Goal: Communication & Community: Share content

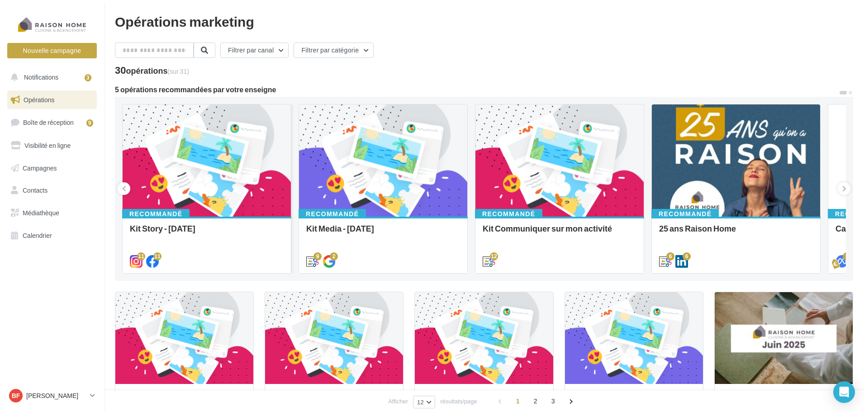
click at [208, 142] on div at bounding box center [207, 161] width 168 height 113
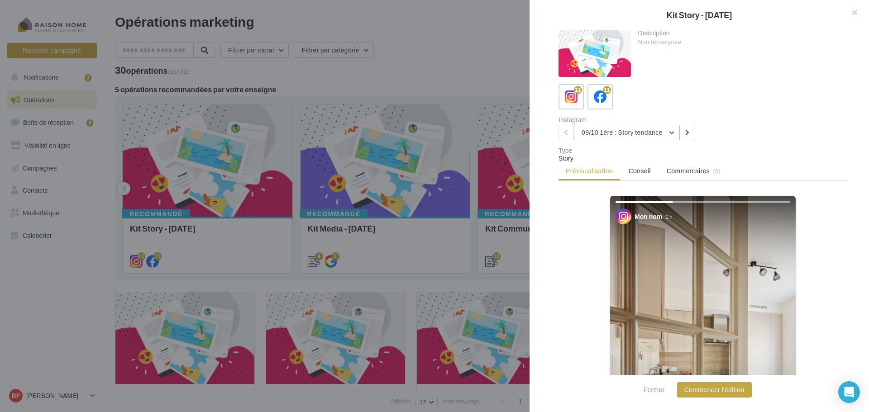
click at [668, 132] on button "09/10 1ère : Story tendance" at bounding box center [627, 132] width 106 height 15
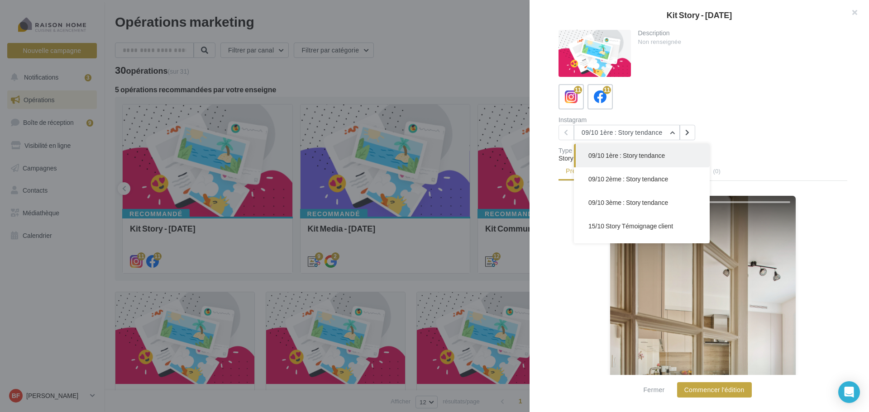
click at [681, 161] on button "09/10 1ère : Story tendance" at bounding box center [642, 156] width 136 height 24
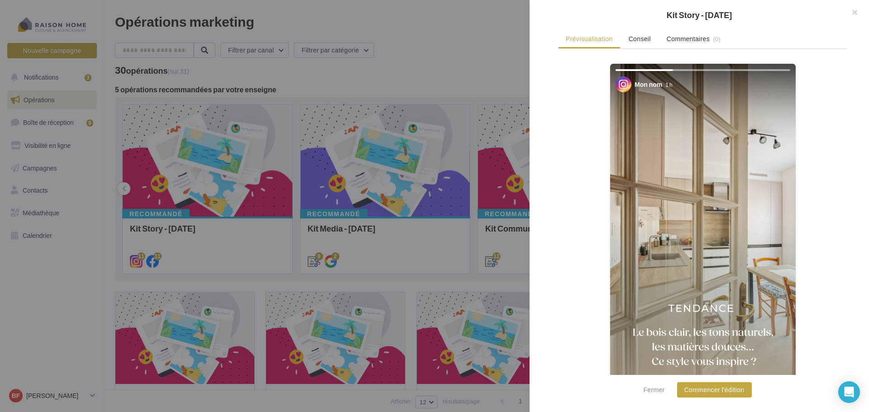
scroll to position [155, 0]
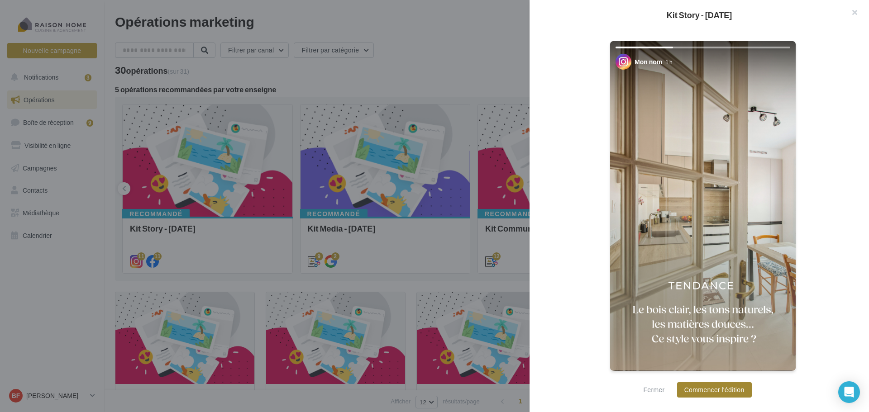
click at [723, 386] on button "Commencer l'édition" at bounding box center [714, 389] width 75 height 15
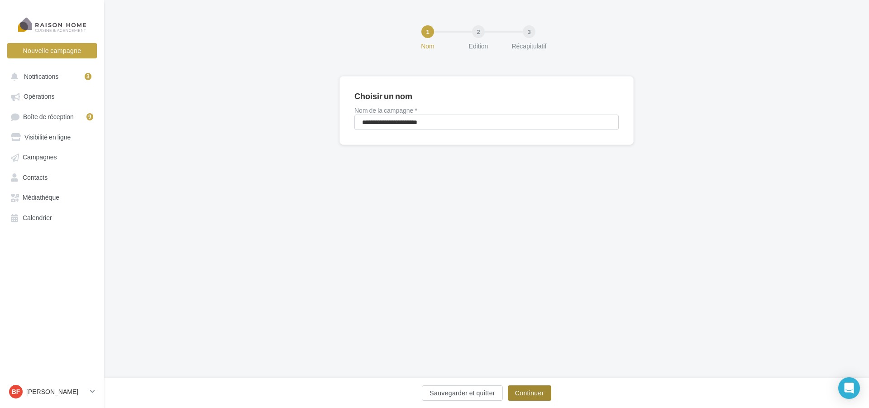
click at [543, 393] on button "Continuer" at bounding box center [529, 392] width 43 height 15
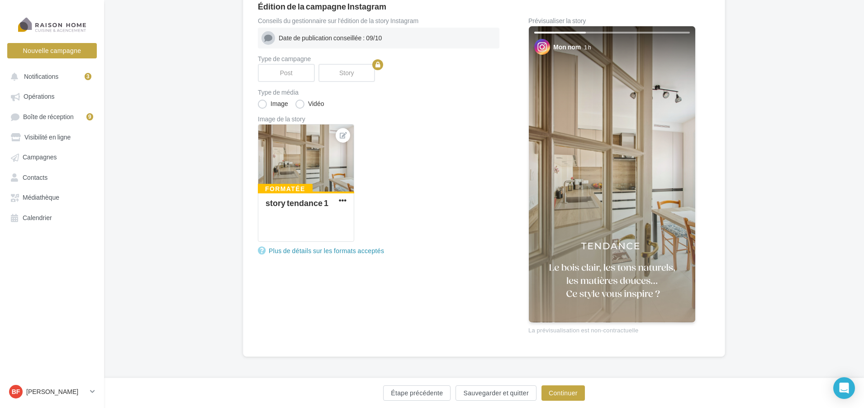
scroll to position [91, 0]
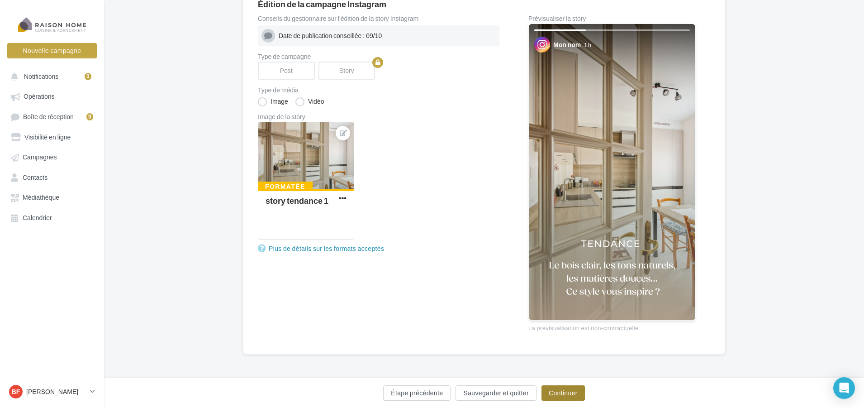
click at [557, 389] on button "Continuer" at bounding box center [563, 392] width 43 height 15
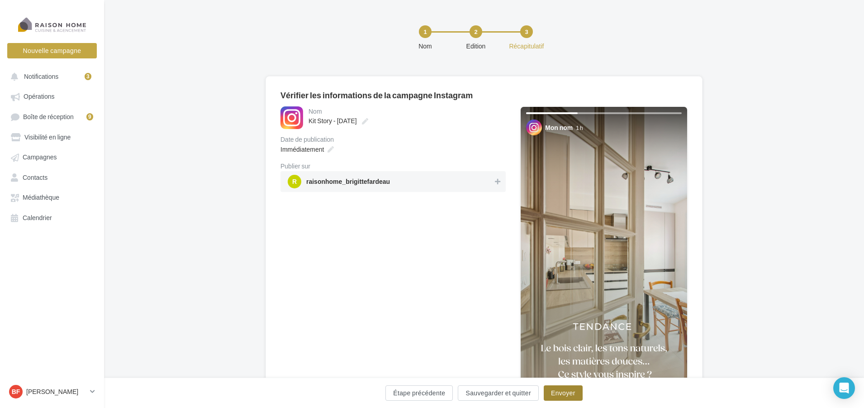
click at [557, 389] on button "Envoyer" at bounding box center [563, 392] width 39 height 15
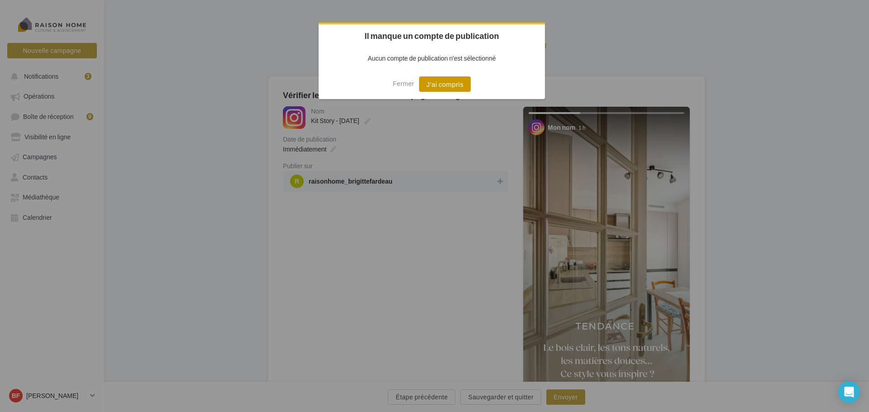
click at [460, 82] on button "J'ai compris" at bounding box center [445, 83] width 52 height 15
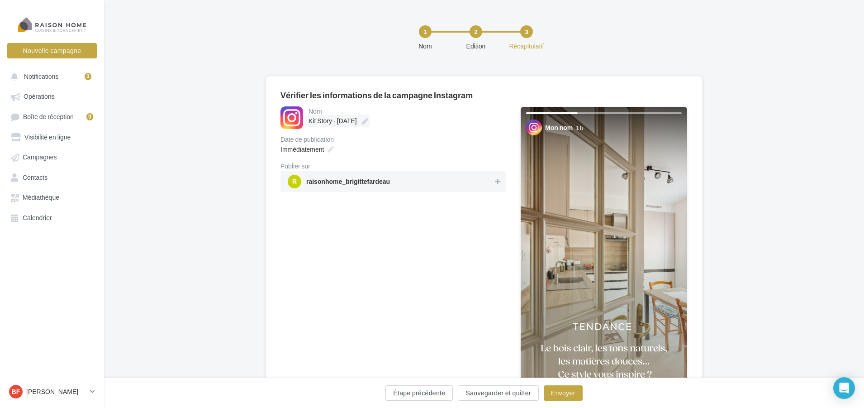
click at [341, 118] on span "Kit Story - [DATE]" at bounding box center [333, 121] width 48 height 8
click at [341, 118] on input "**********" at bounding box center [349, 121] width 80 height 15
click at [407, 151] on div "Immédiatement" at bounding box center [393, 152] width 225 height 13
click at [564, 392] on button "Envoyer" at bounding box center [563, 392] width 39 height 15
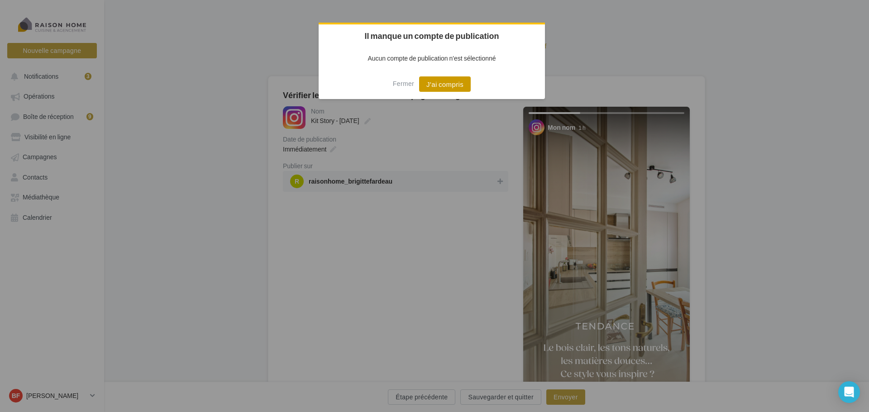
click at [453, 81] on button "J'ai compris" at bounding box center [445, 83] width 52 height 15
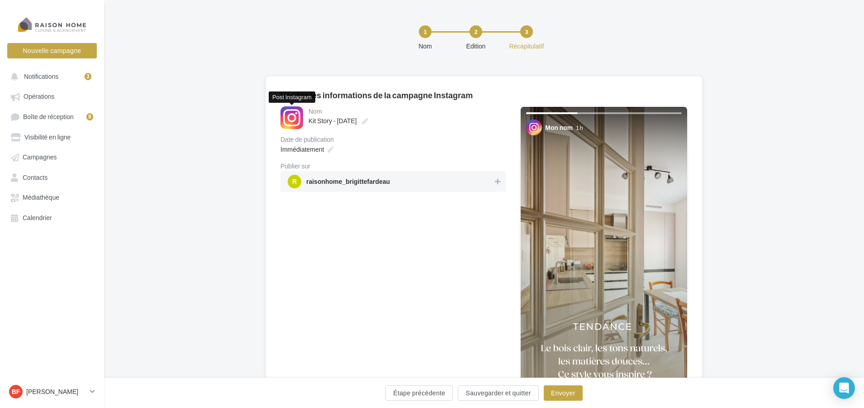
click at [301, 117] on div at bounding box center [292, 117] width 23 height 23
click at [288, 117] on div at bounding box center [292, 117] width 23 height 23
click at [324, 126] on label "Kit Story - Octobre 2025" at bounding box center [337, 120] width 65 height 13
click at [324, 126] on input "**********" at bounding box center [349, 121] width 80 height 15
click at [430, 140] on div "Date de publication" at bounding box center [393, 143] width 225 height 6
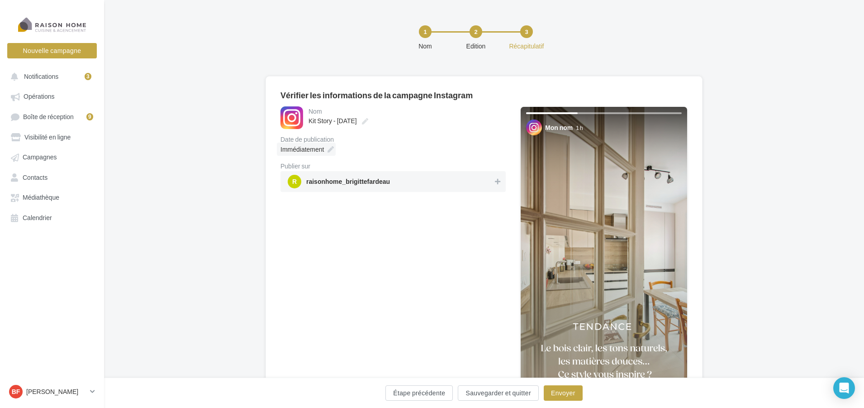
click at [318, 150] on span "Immédiatement" at bounding box center [302, 149] width 43 height 8
click at [435, 143] on div "Immédiatement" at bounding box center [393, 149] width 225 height 13
click at [317, 113] on div "Nom" at bounding box center [406, 111] width 195 height 6
click at [323, 111] on div "Nom" at bounding box center [406, 111] width 195 height 6
click at [296, 120] on div at bounding box center [292, 117] width 23 height 23
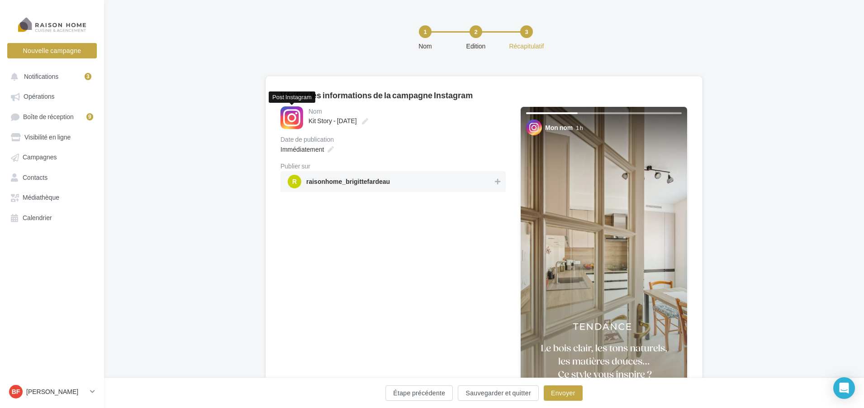
click at [296, 120] on div at bounding box center [292, 117] width 23 height 23
click at [319, 124] on span "Kit Story - Octobre 2025" at bounding box center [333, 121] width 48 height 8
click at [319, 124] on input "**********" at bounding box center [349, 121] width 80 height 15
click at [319, 124] on input "**********" at bounding box center [406, 122] width 195 height 15
click at [401, 124] on input "**********" at bounding box center [406, 122] width 195 height 15
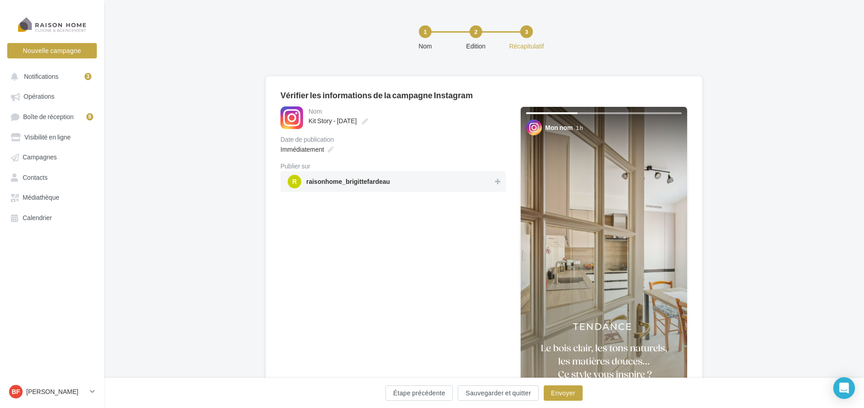
click at [400, 143] on div "Date de publication Immédiatement" at bounding box center [393, 145] width 225 height 19
click at [400, 143] on div "Immédiatement" at bounding box center [393, 149] width 225 height 13
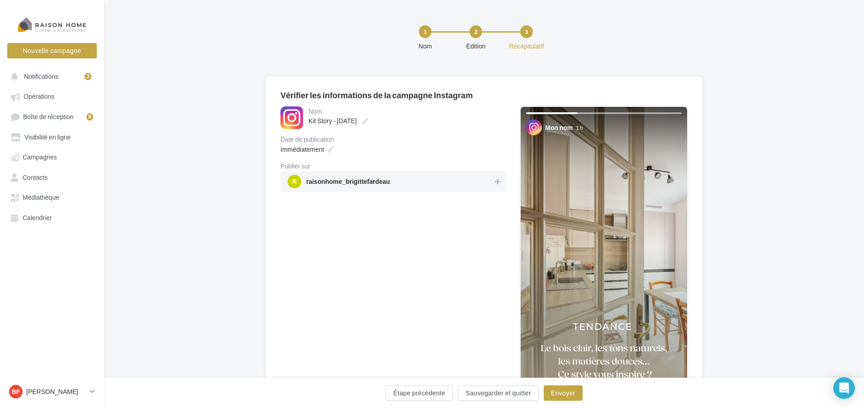
click at [466, 144] on div "Immédiatement" at bounding box center [393, 149] width 225 height 13
click at [81, 26] on div at bounding box center [52, 24] width 72 height 23
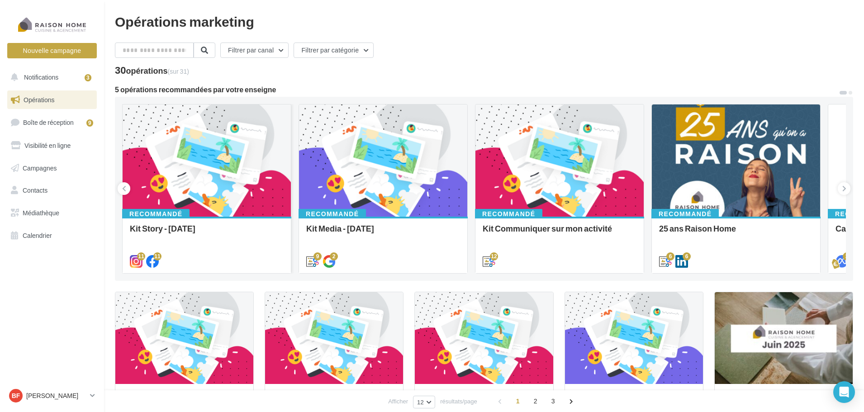
click at [205, 167] on div at bounding box center [207, 161] width 168 height 113
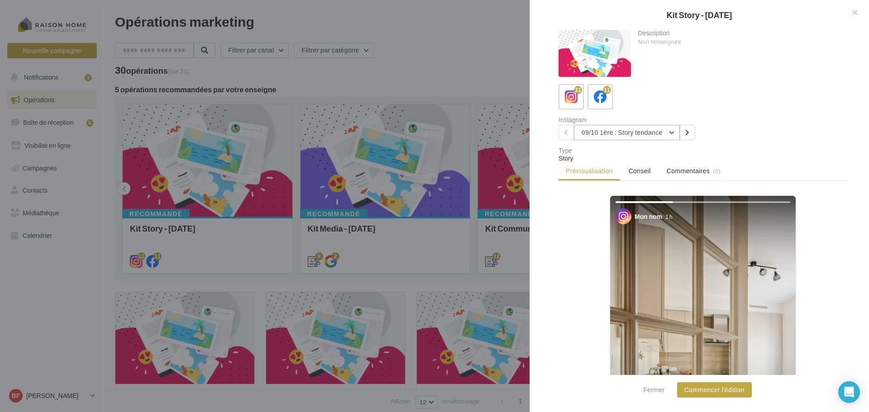
click at [671, 133] on button "09/10 1ère : Story tendance" at bounding box center [627, 132] width 106 height 15
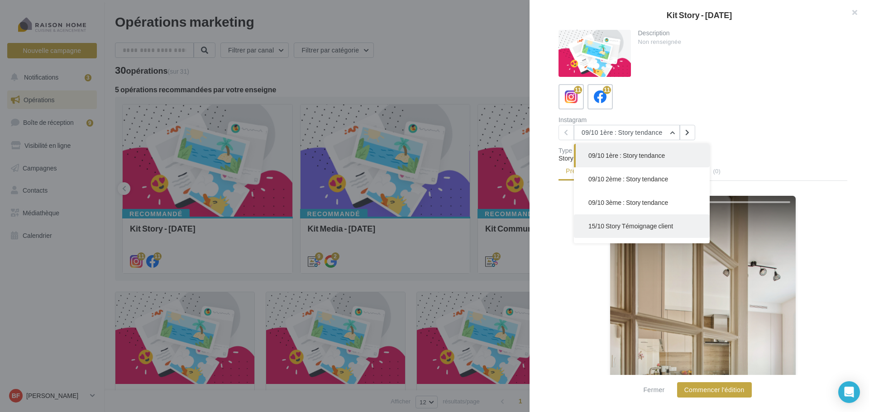
click at [675, 223] on button "15/10 Story Témoignage client" at bounding box center [642, 226] width 136 height 24
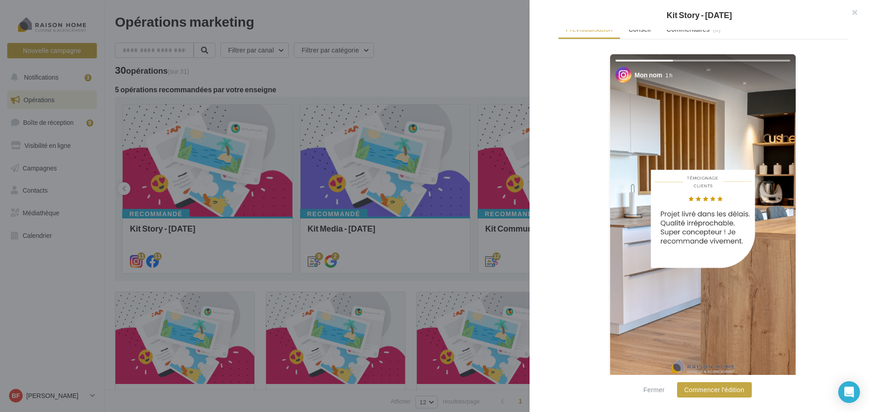
scroll to position [155, 0]
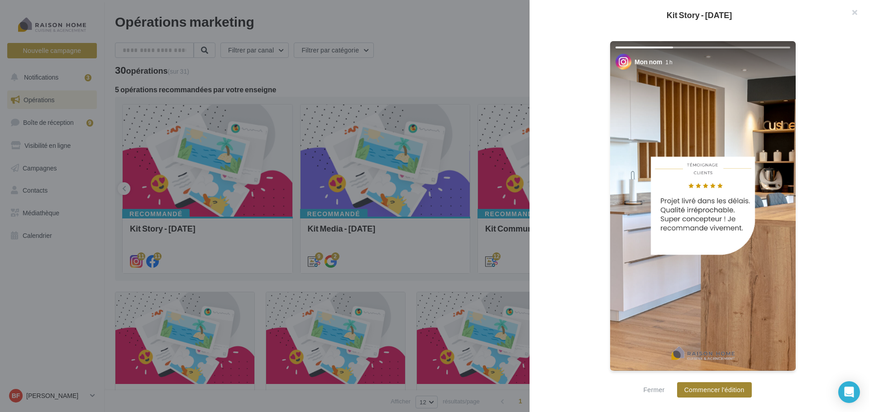
click at [719, 386] on button "Commencer l'édition" at bounding box center [714, 389] width 75 height 15
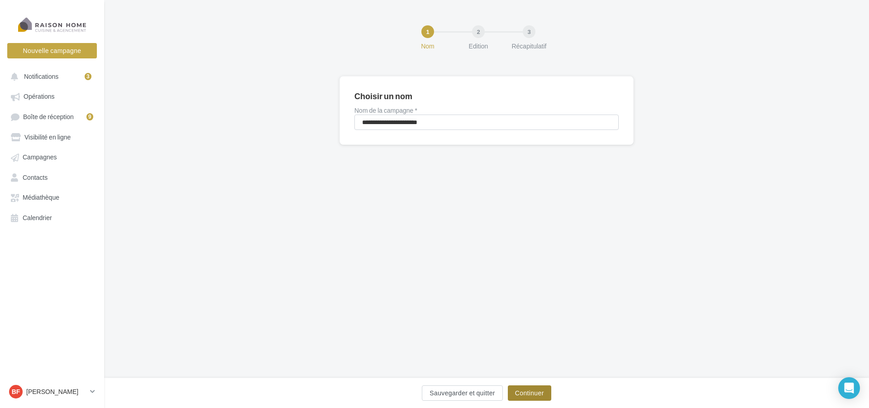
click at [535, 386] on button "Continuer" at bounding box center [529, 392] width 43 height 15
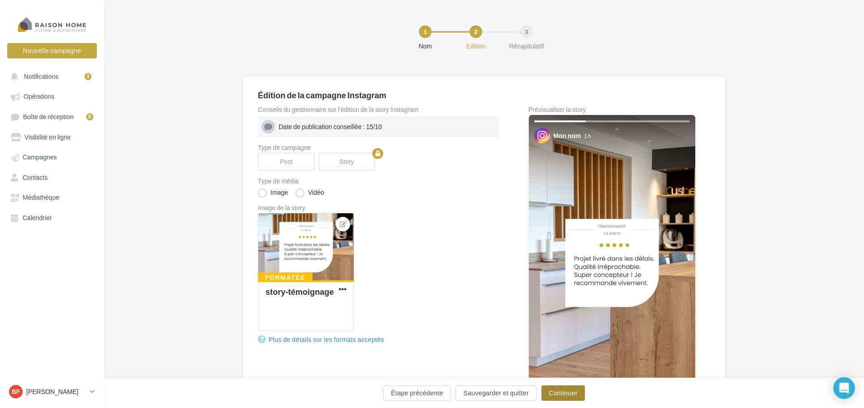
click at [571, 393] on button "Continuer" at bounding box center [563, 392] width 43 height 15
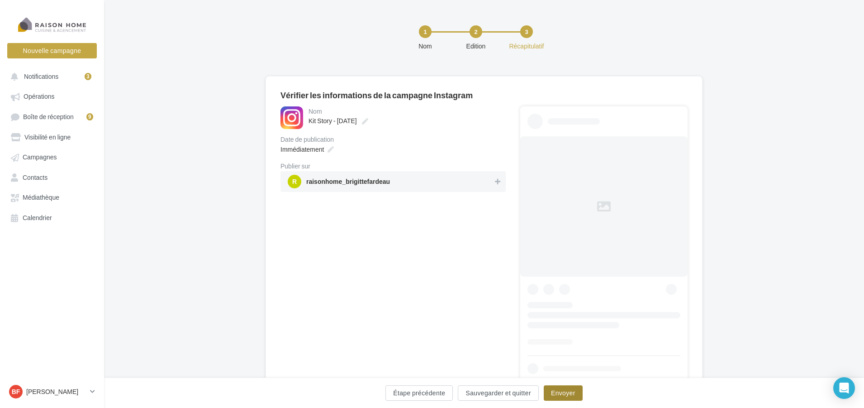
click at [571, 393] on button "Envoyer" at bounding box center [563, 392] width 39 height 15
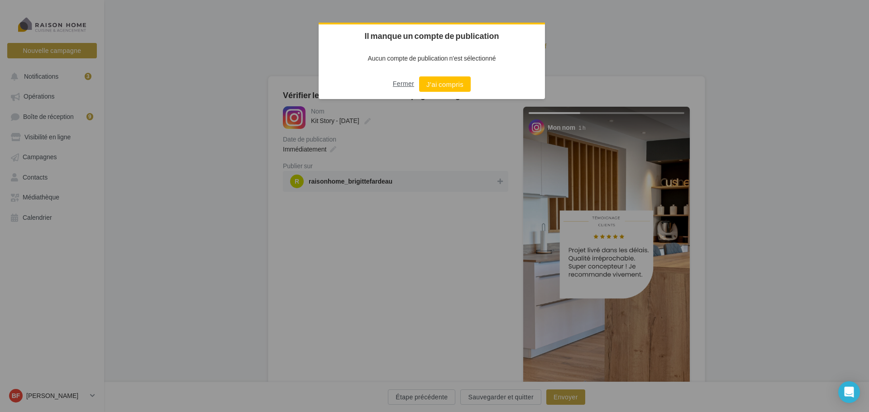
click at [396, 79] on button "Fermer" at bounding box center [403, 83] width 21 height 14
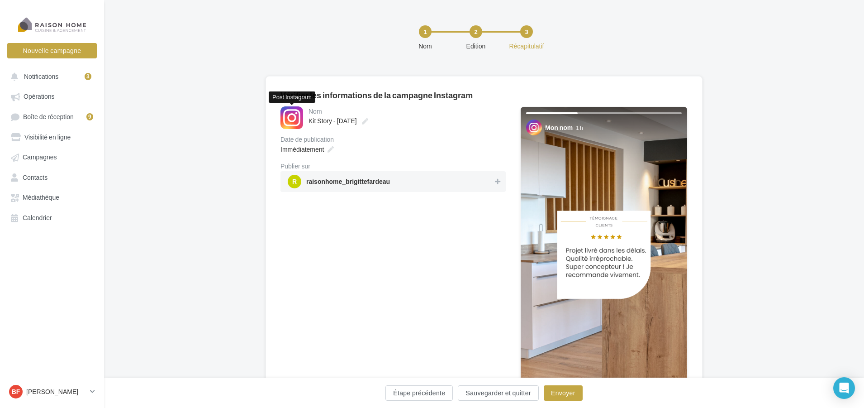
click at [297, 120] on div at bounding box center [292, 117] width 23 height 23
click at [354, 184] on span "raisonhome_brigittefardeau" at bounding box center [348, 183] width 84 height 10
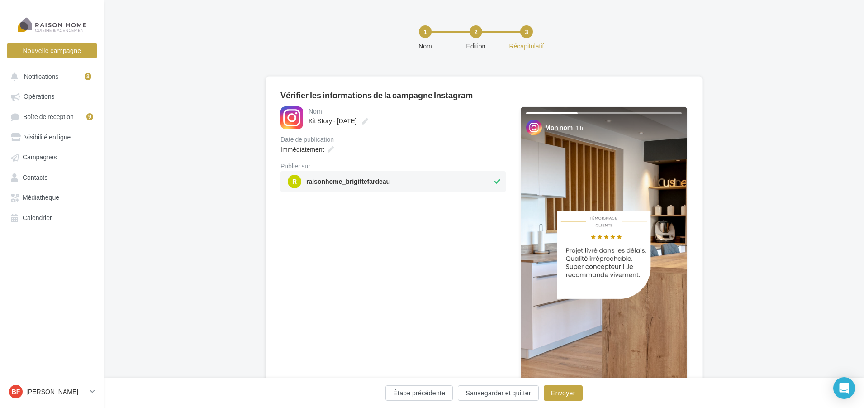
click at [359, 179] on span "raisonhome_brigittefardeau" at bounding box center [348, 183] width 84 height 10
click at [77, 24] on div at bounding box center [52, 24] width 72 height 23
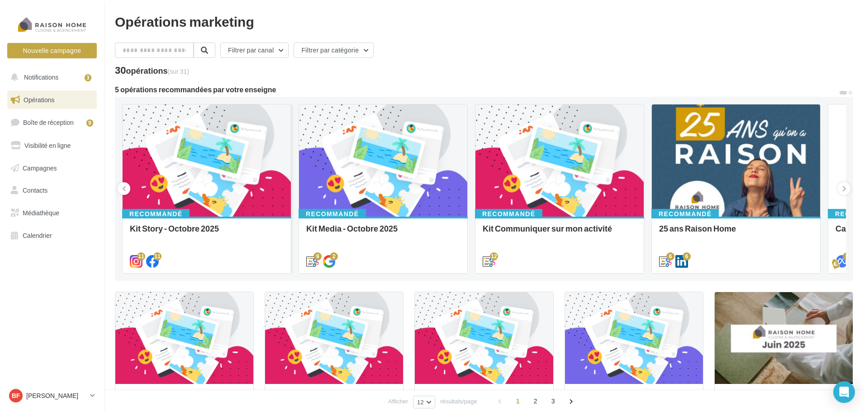
click at [229, 149] on div at bounding box center [207, 161] width 168 height 113
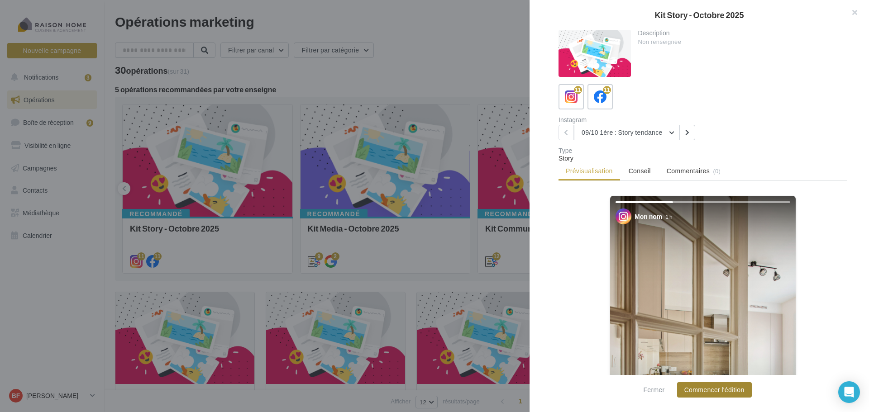
click at [708, 385] on button "Commencer l'édition" at bounding box center [714, 389] width 75 height 15
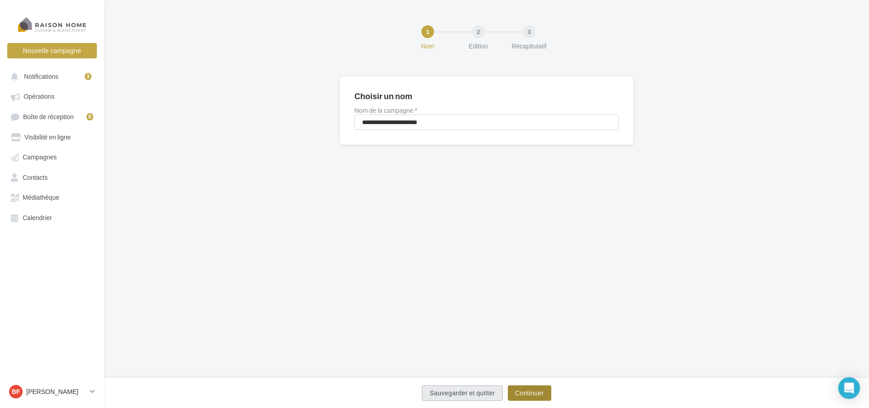
click at [531, 390] on button "Continuer" at bounding box center [529, 392] width 43 height 15
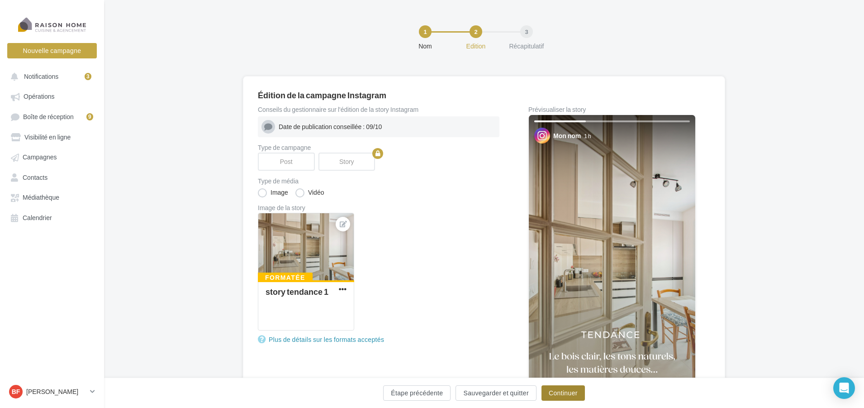
click at [569, 390] on button "Continuer" at bounding box center [563, 392] width 43 height 15
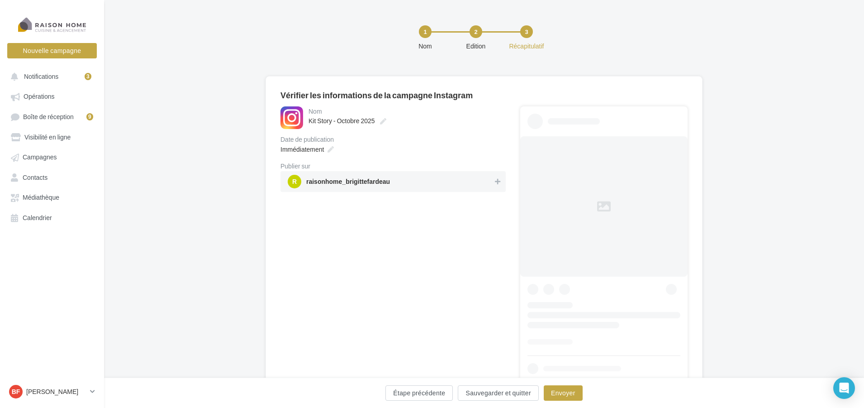
click at [430, 180] on span "r raisonhome_brigittefardeau" at bounding box center [390, 182] width 205 height 14
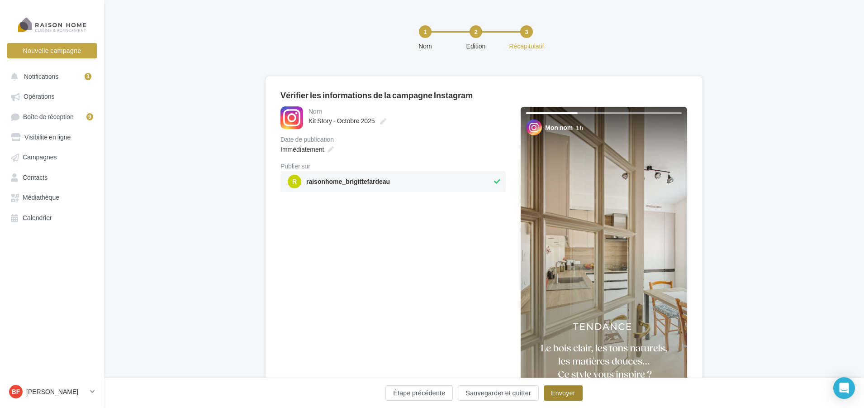
click at [575, 392] on button "Envoyer" at bounding box center [563, 392] width 39 height 15
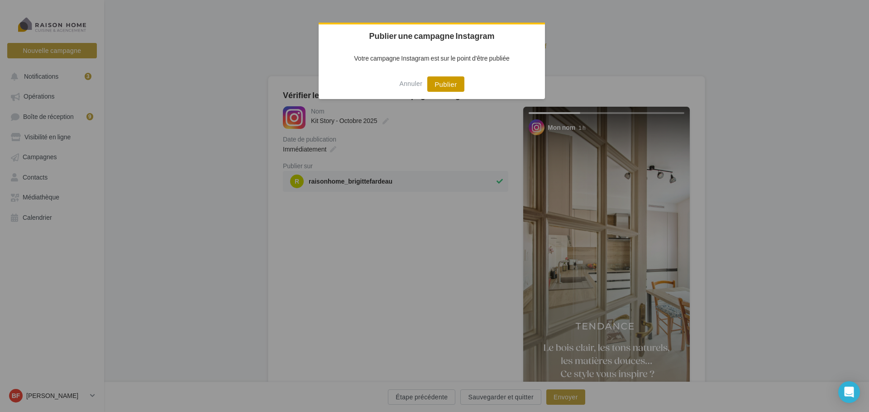
click at [448, 81] on button "Publier" at bounding box center [445, 83] width 37 height 15
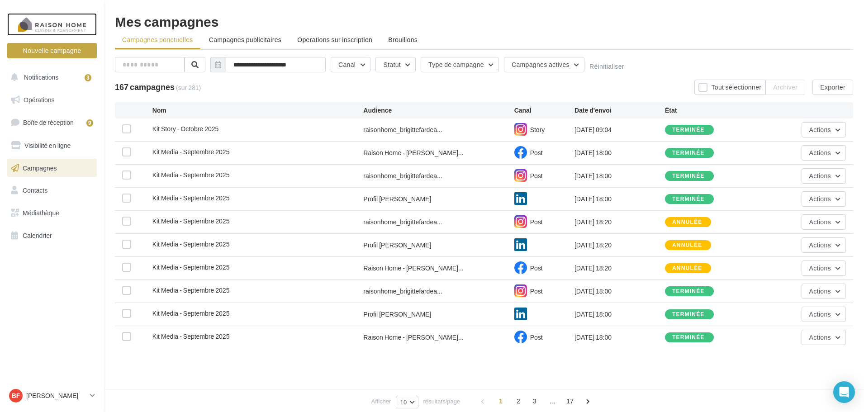
click at [71, 25] on div at bounding box center [52, 24] width 72 height 23
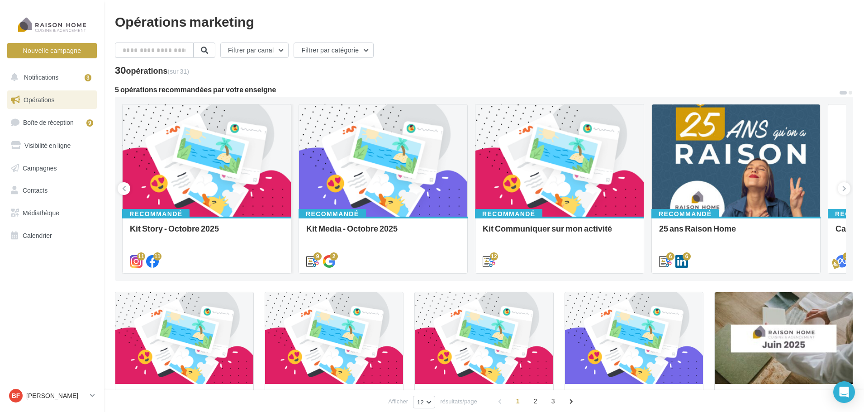
click at [189, 131] on div at bounding box center [207, 161] width 168 height 113
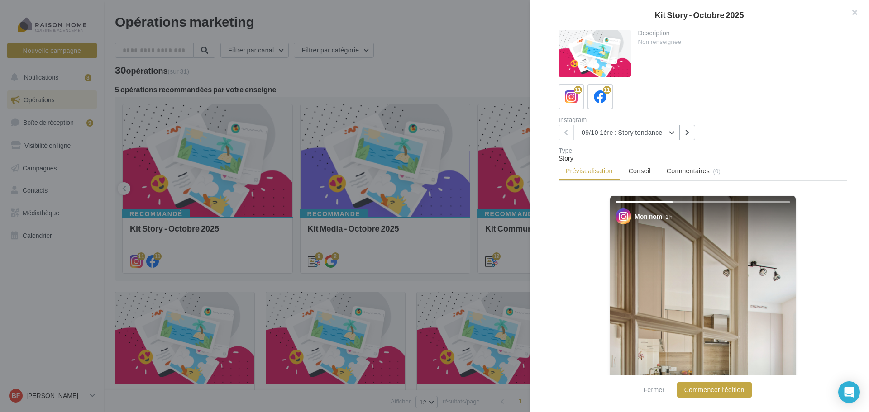
click at [671, 133] on button "09/10 1ère : Story tendance" at bounding box center [627, 132] width 106 height 15
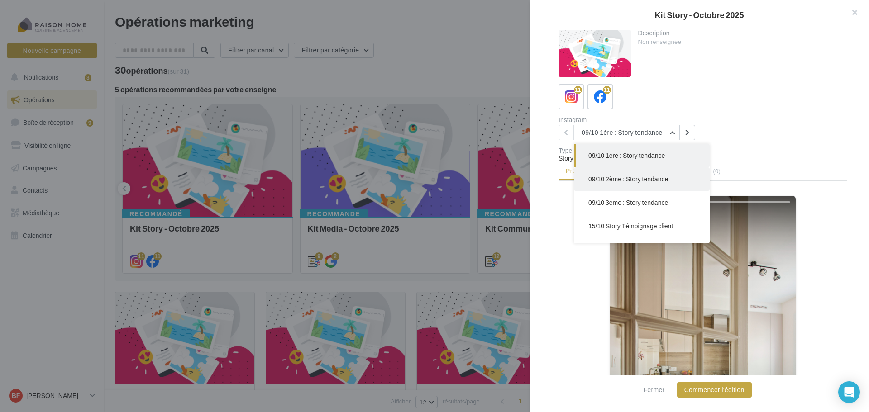
click at [643, 177] on span "09/10 2ème : Story tendance" at bounding box center [628, 179] width 80 height 8
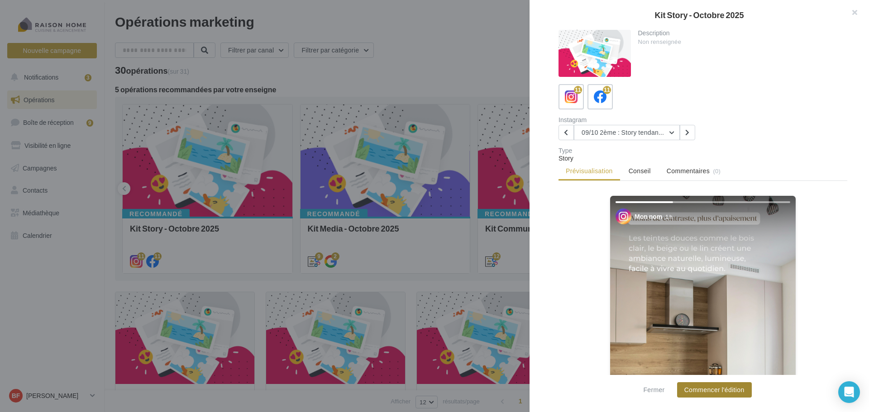
click at [706, 390] on button "Commencer l'édition" at bounding box center [714, 389] width 75 height 15
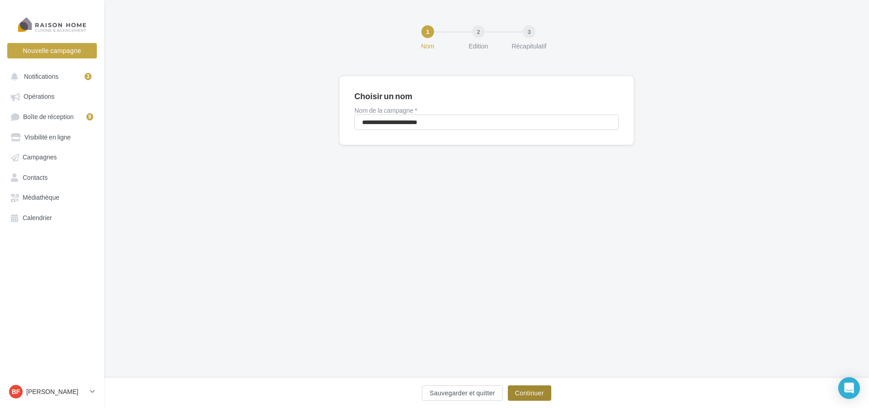
click at [543, 389] on button "Continuer" at bounding box center [529, 392] width 43 height 15
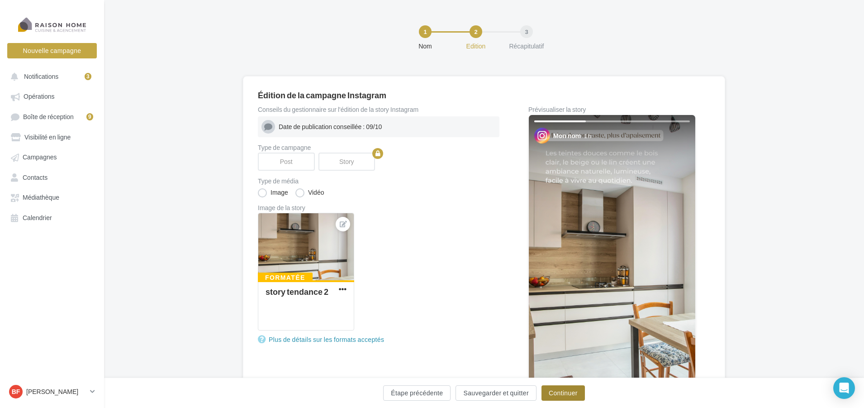
click at [557, 387] on button "Continuer" at bounding box center [563, 392] width 43 height 15
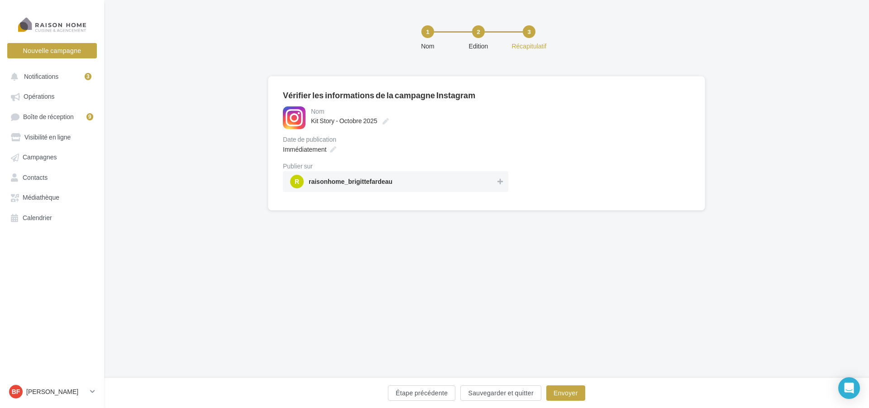
click at [385, 184] on span "raisonhome_brigittefardeau" at bounding box center [351, 183] width 84 height 10
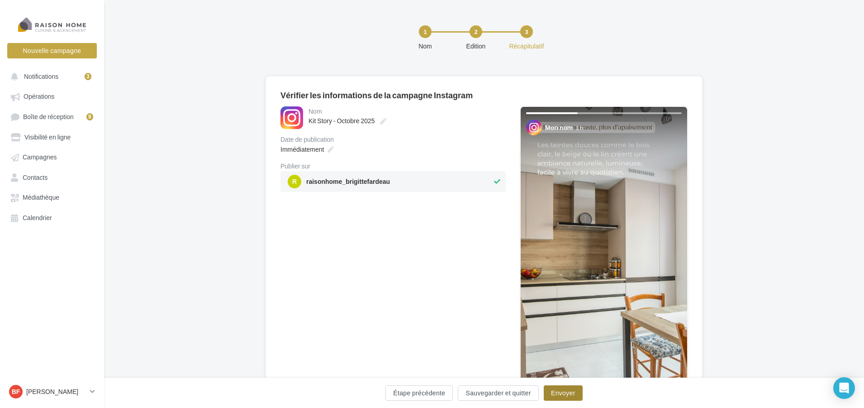
click at [562, 388] on button "Envoyer" at bounding box center [563, 392] width 39 height 15
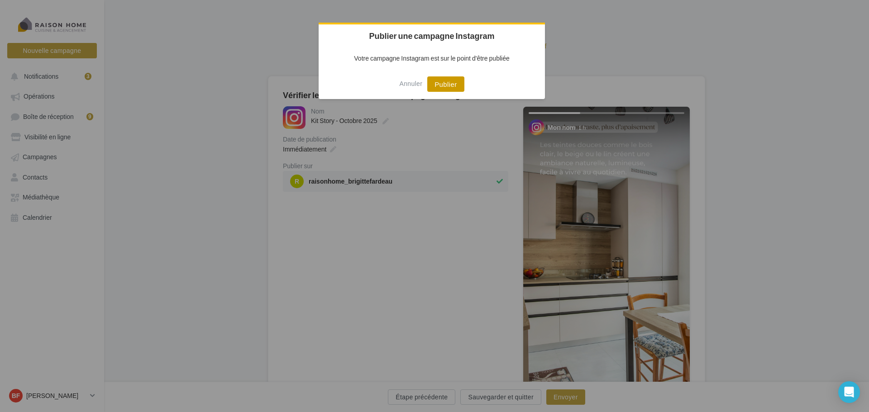
click at [456, 88] on button "Publier" at bounding box center [445, 83] width 37 height 15
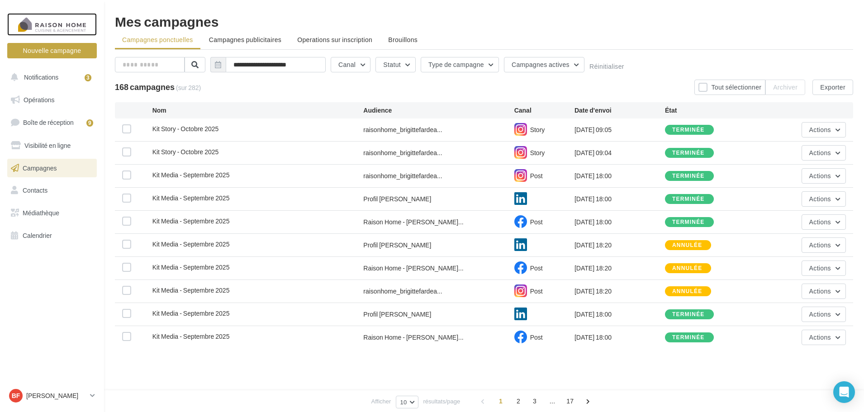
click at [71, 24] on div at bounding box center [52, 24] width 72 height 23
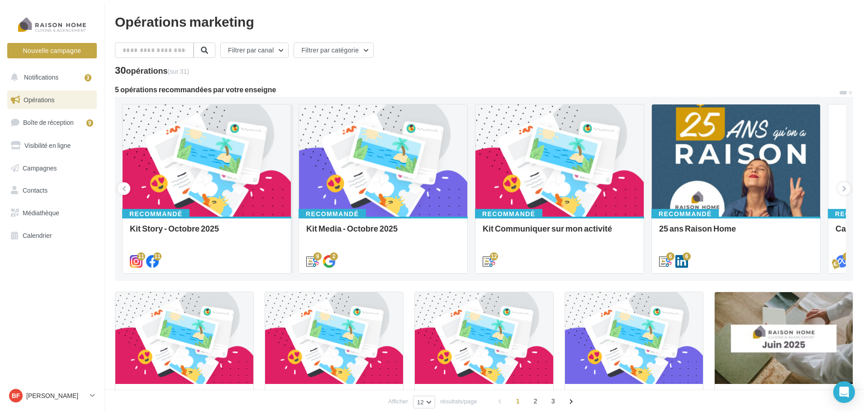
click at [200, 146] on div at bounding box center [207, 161] width 168 height 113
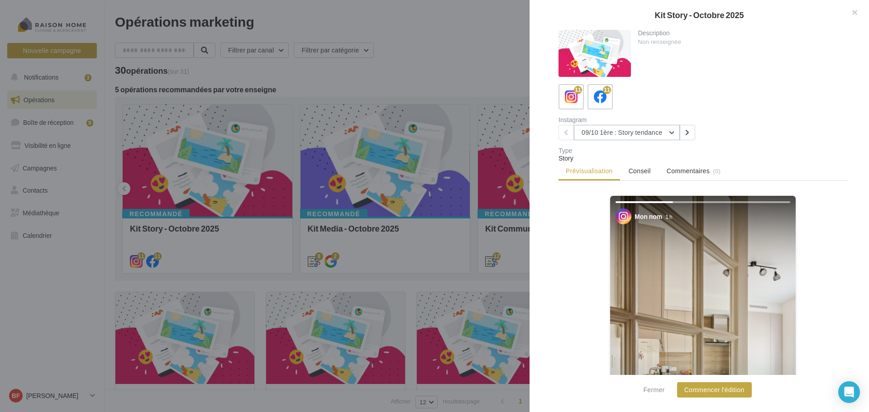
click at [671, 131] on button "09/10 1ère : Story tendance" at bounding box center [627, 132] width 106 height 15
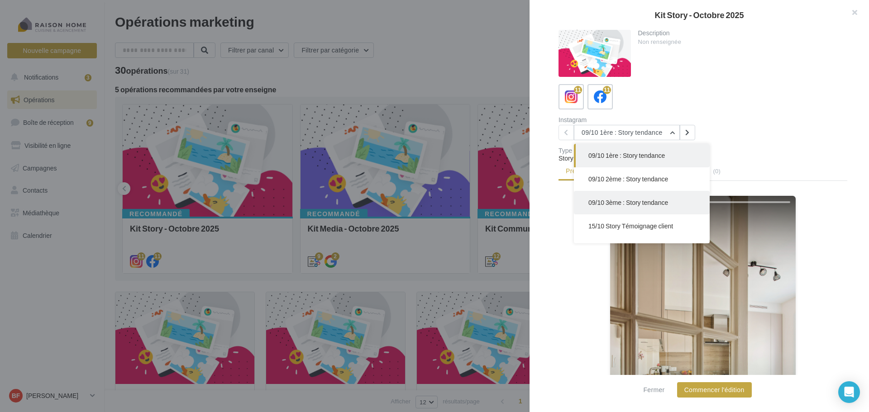
click at [654, 199] on span "09/10 3ème : Story tendance" at bounding box center [628, 203] width 80 height 8
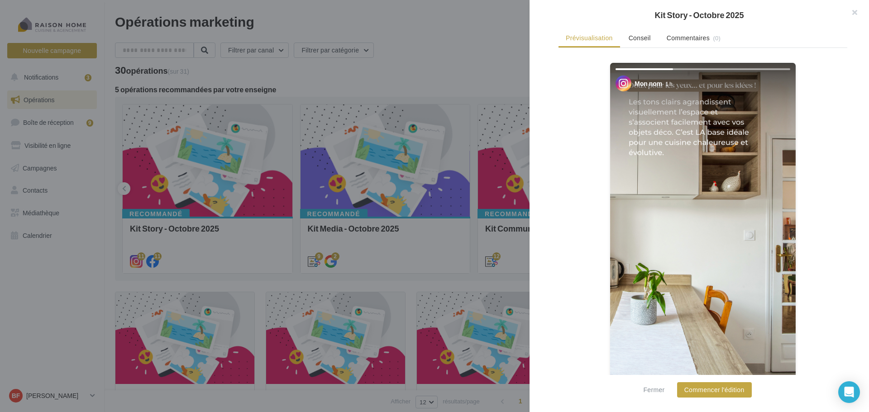
scroll to position [155, 0]
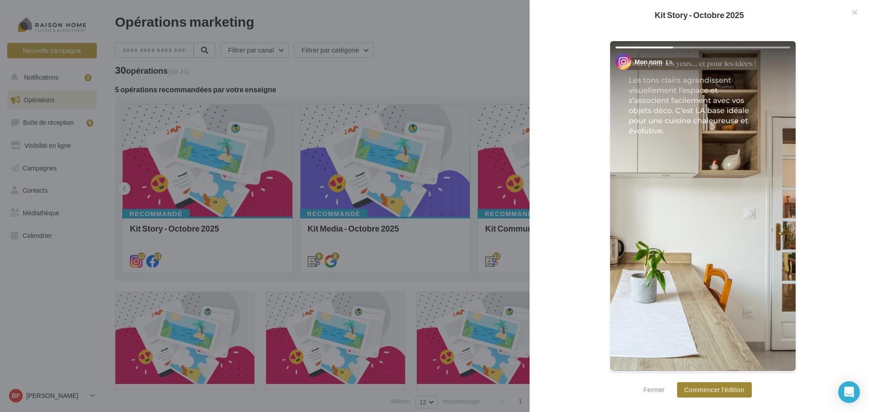
click at [732, 389] on button "Commencer l'édition" at bounding box center [714, 389] width 75 height 15
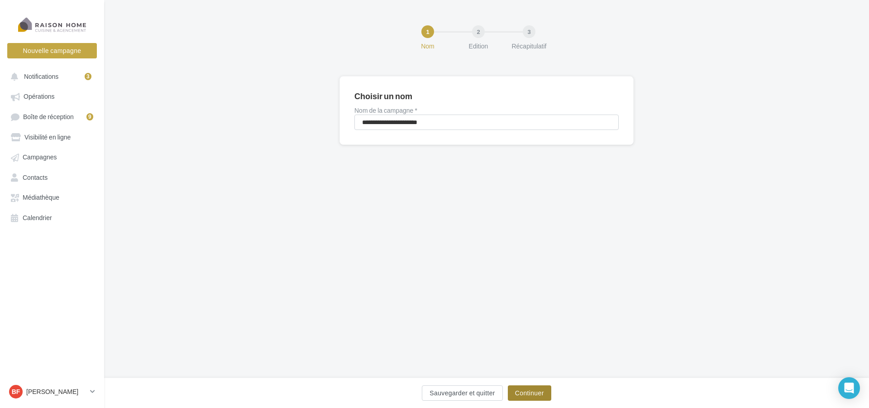
click at [535, 390] on button "Continuer" at bounding box center [529, 392] width 43 height 15
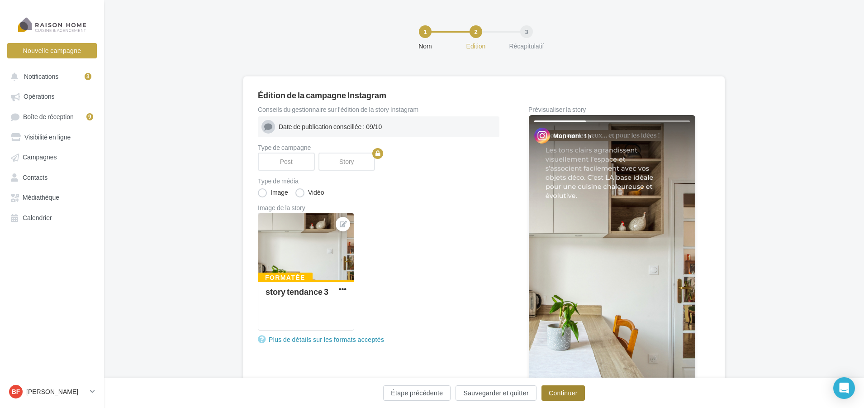
click at [553, 387] on button "Continuer" at bounding box center [563, 392] width 43 height 15
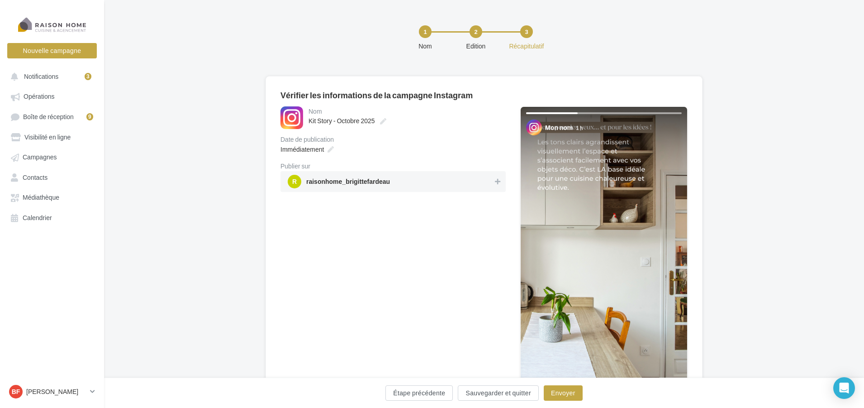
click at [352, 181] on span "raisonhome_brigittefardeau" at bounding box center [348, 183] width 84 height 10
click at [569, 388] on button "Envoyer" at bounding box center [563, 392] width 39 height 15
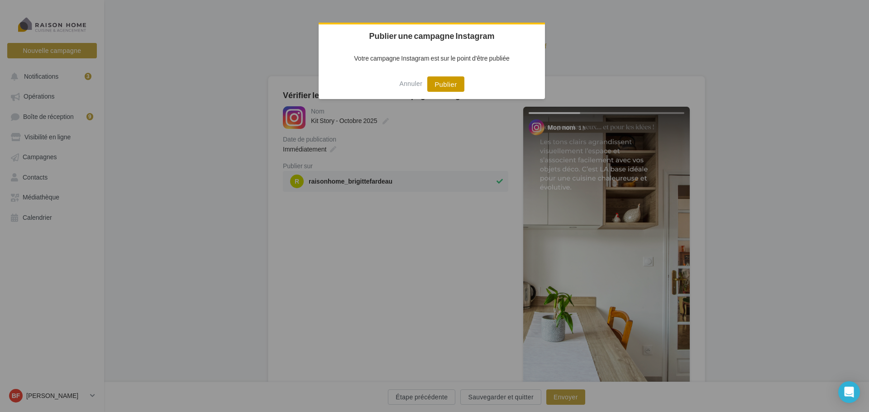
click at [445, 83] on button "Publier" at bounding box center [445, 83] width 37 height 15
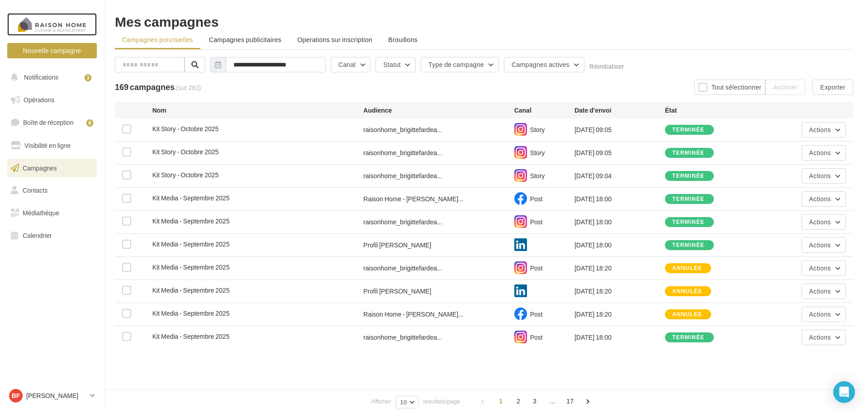
click at [52, 21] on div at bounding box center [52, 24] width 72 height 23
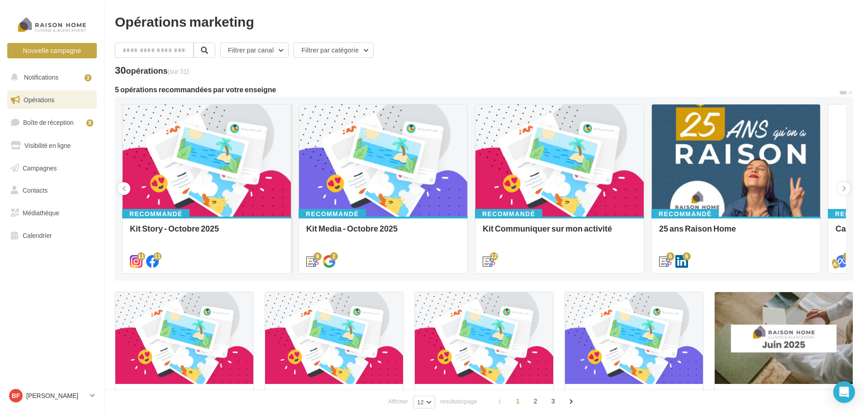
click at [168, 137] on div at bounding box center [207, 161] width 168 height 113
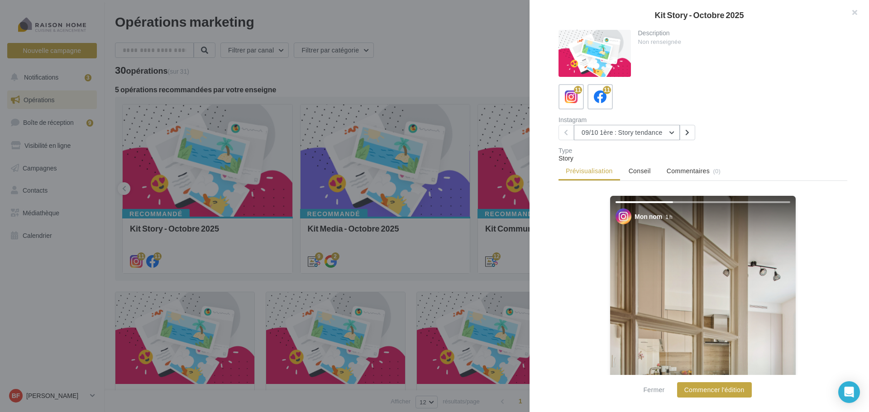
click at [672, 135] on button "09/10 1ère : Story tendance" at bounding box center [627, 132] width 106 height 15
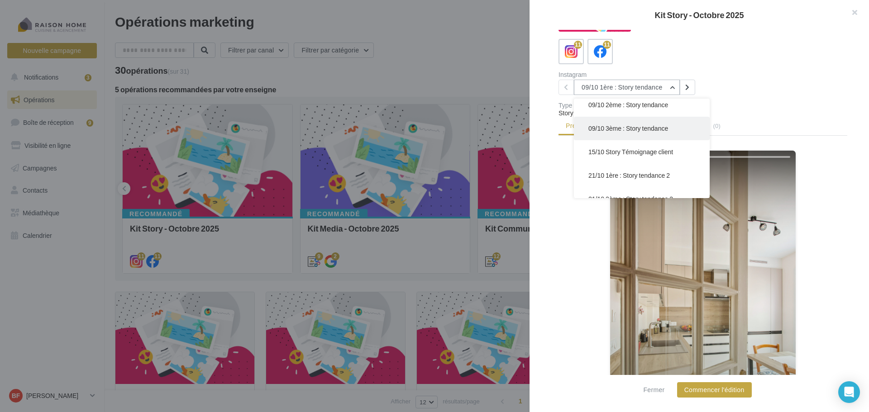
scroll to position [45, 0]
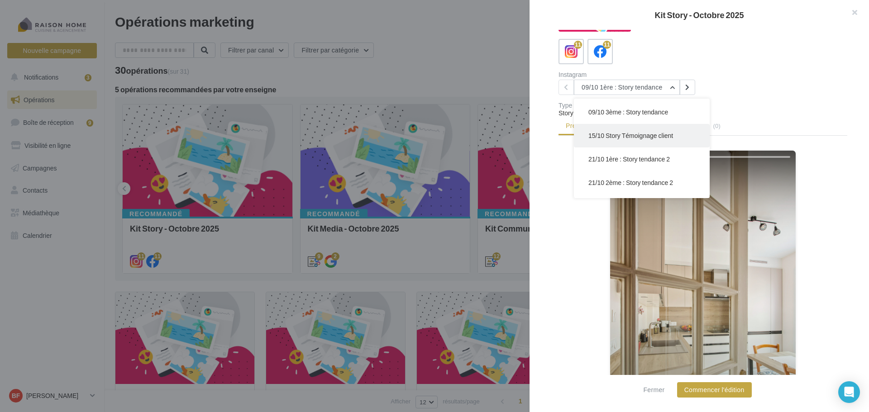
click at [665, 134] on span "15/10 Story Témoignage client" at bounding box center [630, 136] width 85 height 8
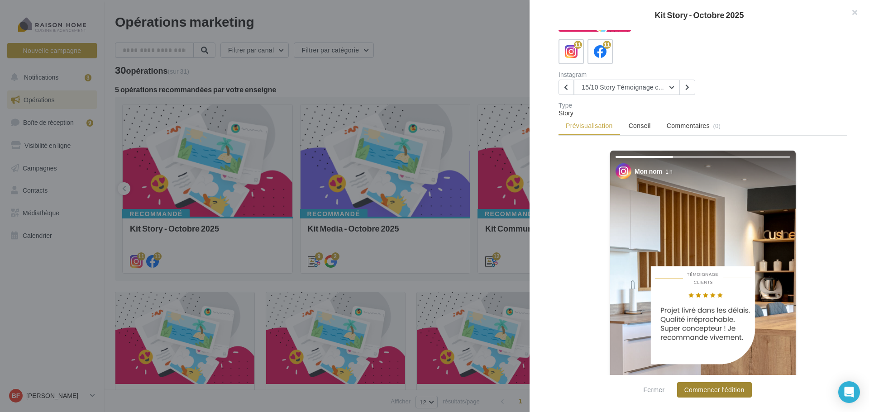
click at [739, 389] on button "Commencer l'édition" at bounding box center [714, 389] width 75 height 15
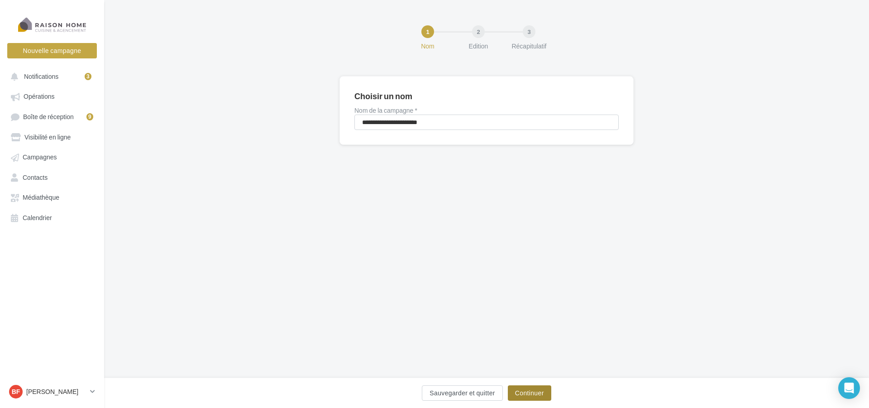
click at [538, 386] on button "Continuer" at bounding box center [529, 392] width 43 height 15
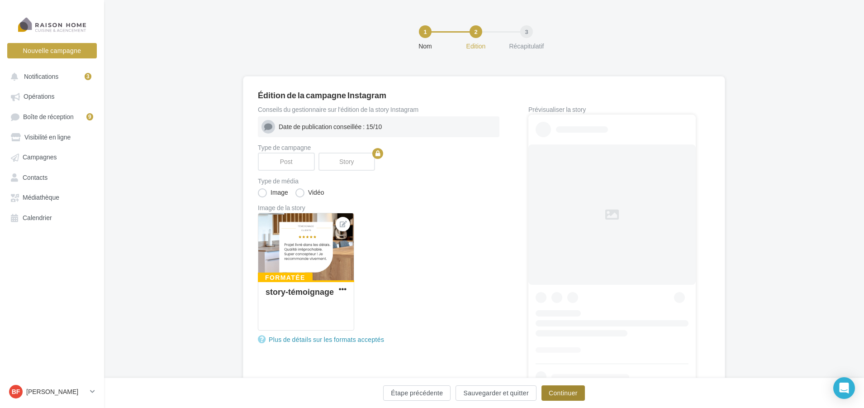
click at [559, 390] on button "Continuer" at bounding box center [563, 392] width 43 height 15
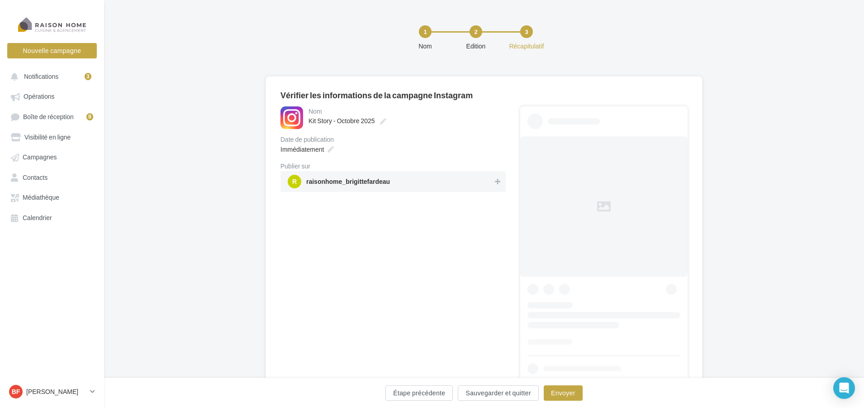
click at [489, 181] on span "r raisonhome_brigittefardeau" at bounding box center [390, 182] width 205 height 14
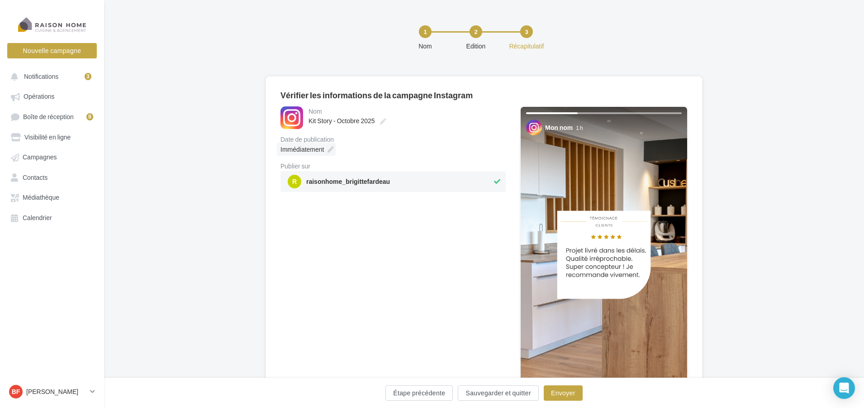
click at [322, 149] on span "Immédiatement" at bounding box center [302, 149] width 43 height 8
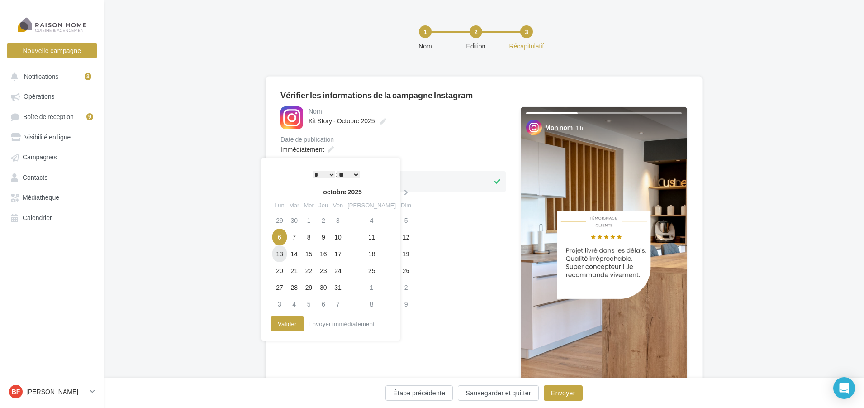
click at [281, 251] on td "13" at bounding box center [279, 253] width 14 height 17
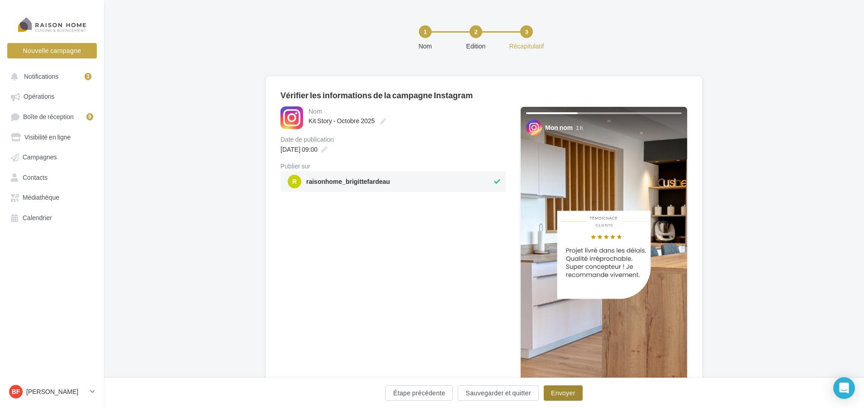
click at [565, 392] on button "Envoyer" at bounding box center [563, 392] width 39 height 15
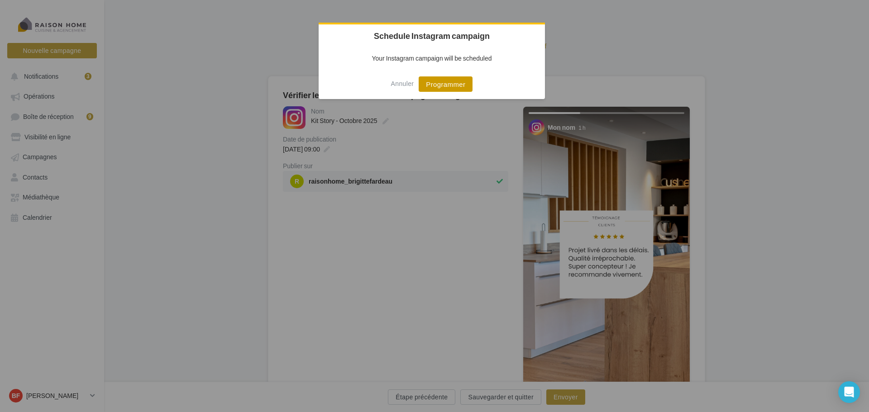
click at [465, 83] on button "Programmer" at bounding box center [446, 83] width 54 height 15
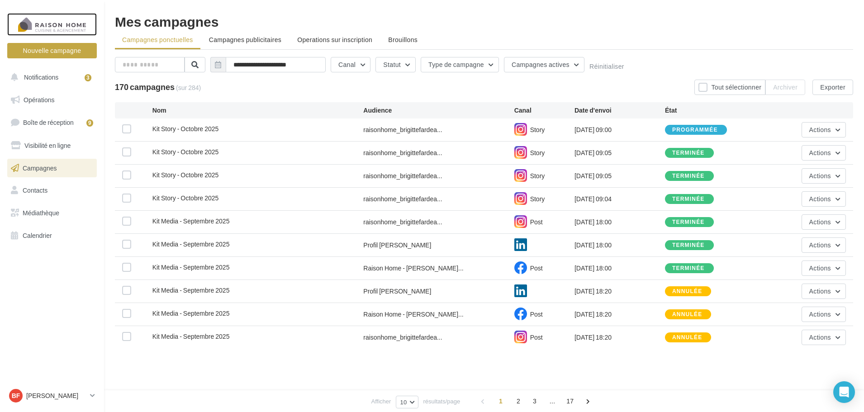
click at [73, 22] on div at bounding box center [52, 24] width 72 height 23
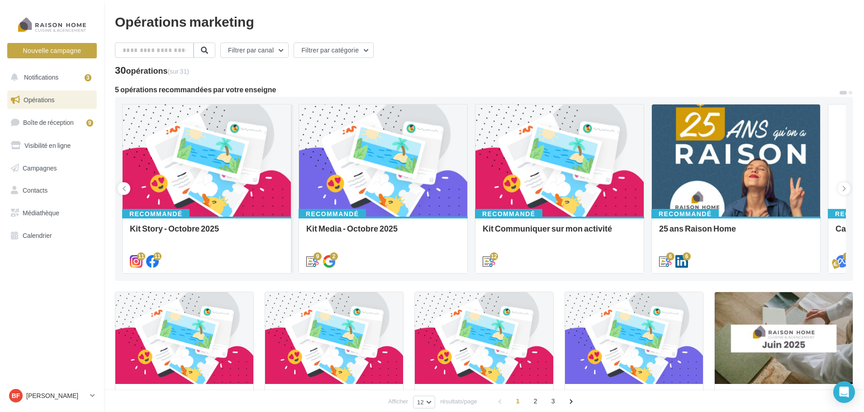
click at [208, 184] on div at bounding box center [207, 161] width 168 height 113
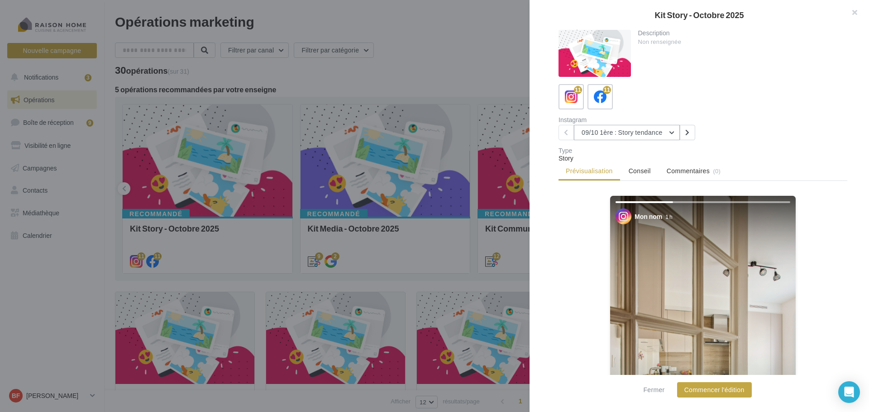
click at [669, 131] on button "09/10 1ère : Story tendance" at bounding box center [627, 132] width 106 height 15
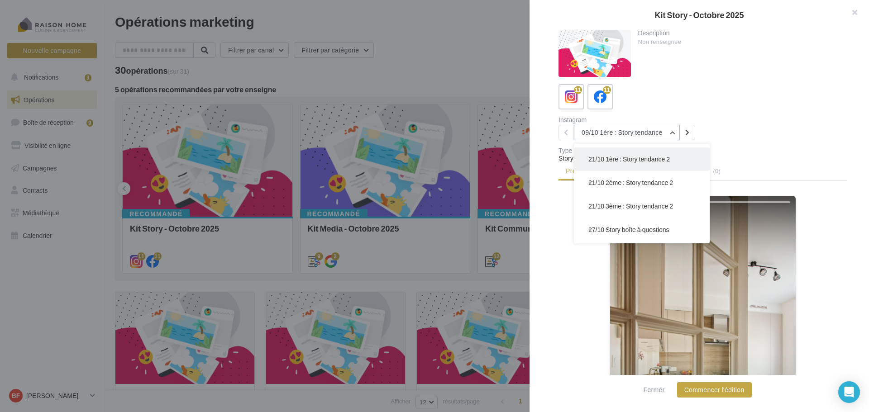
scroll to position [45, 0]
click at [673, 203] on button "21/10 1ère : Story tendance 2" at bounding box center [642, 205] width 136 height 24
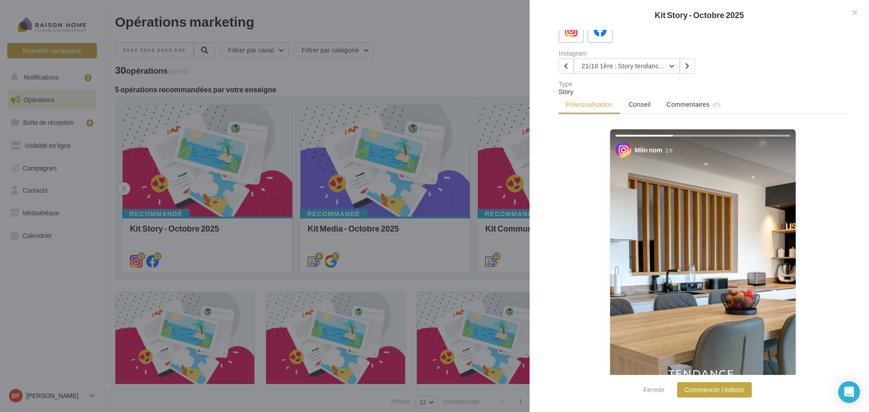
scroll to position [90, 0]
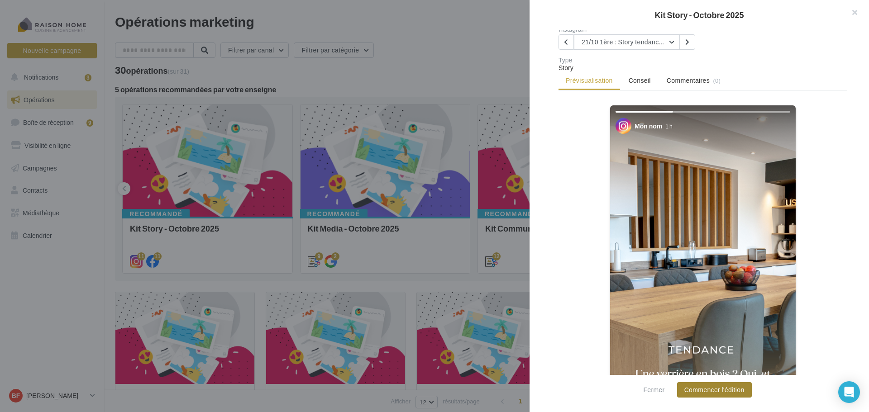
click at [731, 389] on button "Commencer l'édition" at bounding box center [714, 389] width 75 height 15
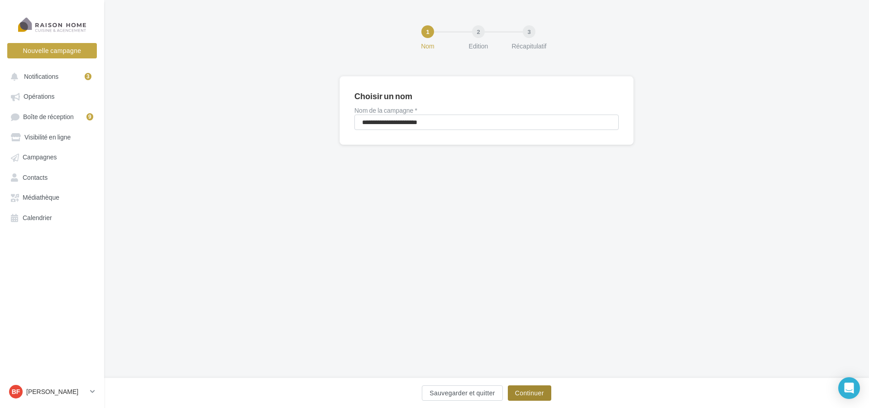
click at [525, 392] on button "Continuer" at bounding box center [529, 392] width 43 height 15
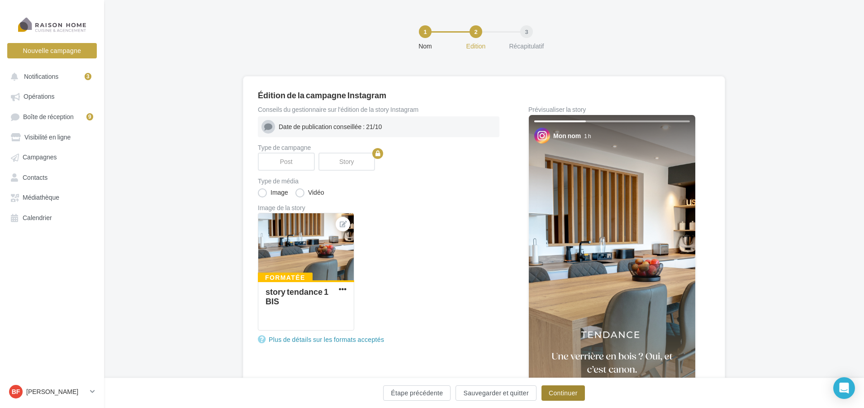
click at [576, 393] on button "Continuer" at bounding box center [563, 392] width 43 height 15
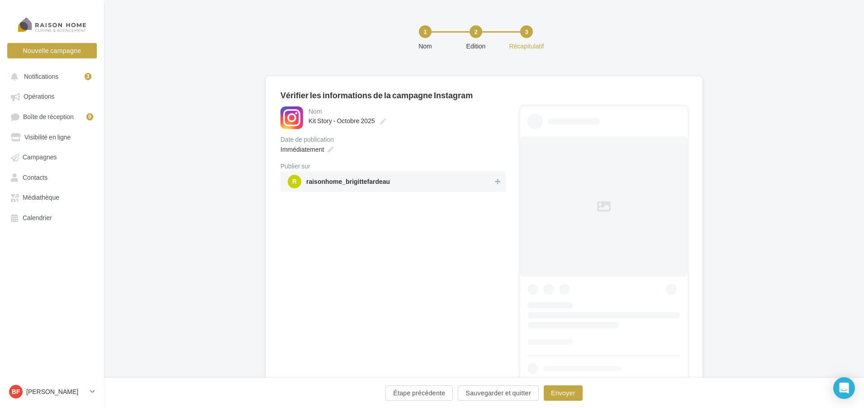
click at [467, 177] on span "r raisonhome_brigittefardeau" at bounding box center [390, 182] width 205 height 14
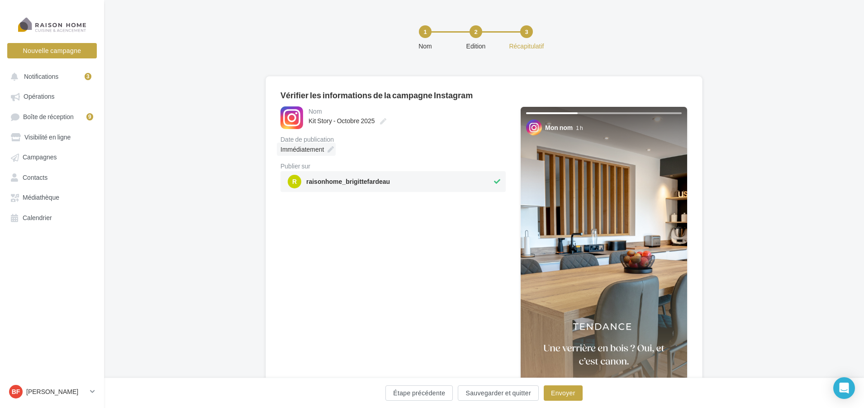
click at [324, 147] on div "Immédiatement" at bounding box center [306, 149] width 59 height 13
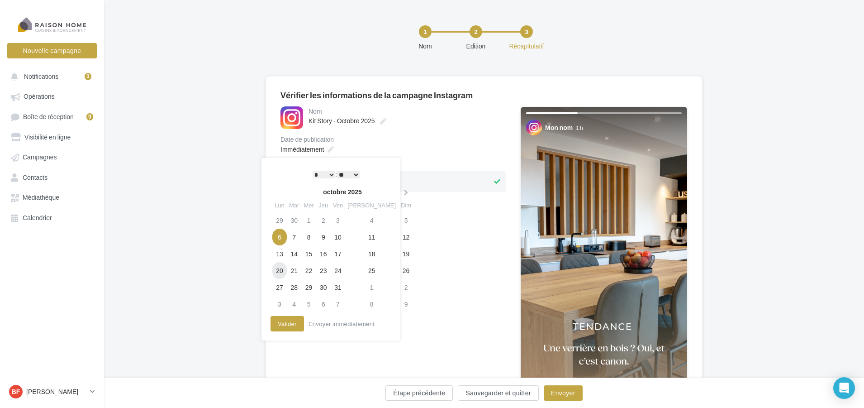
click at [281, 268] on td "20" at bounding box center [279, 270] width 14 height 17
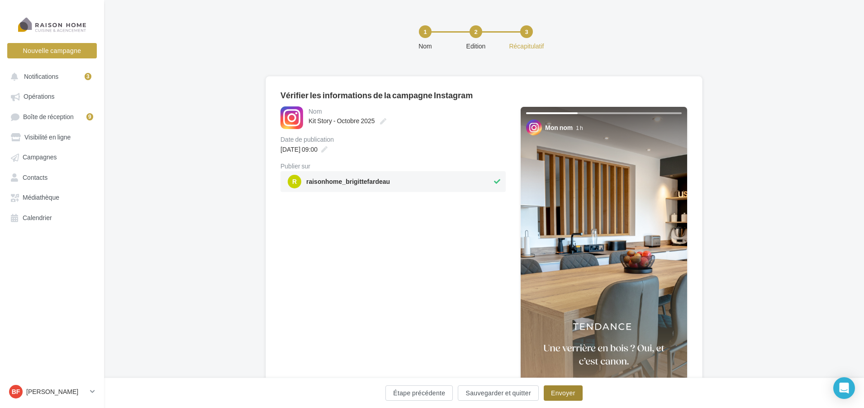
click at [565, 389] on button "Envoyer" at bounding box center [563, 392] width 39 height 15
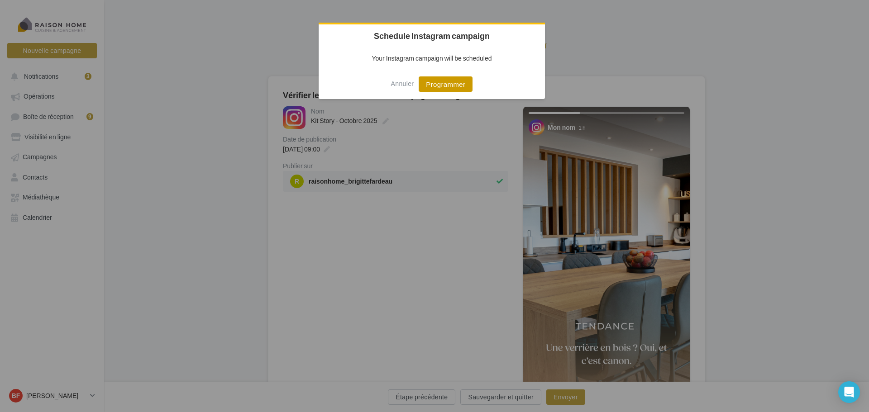
click at [444, 81] on button "Programmer" at bounding box center [446, 83] width 54 height 15
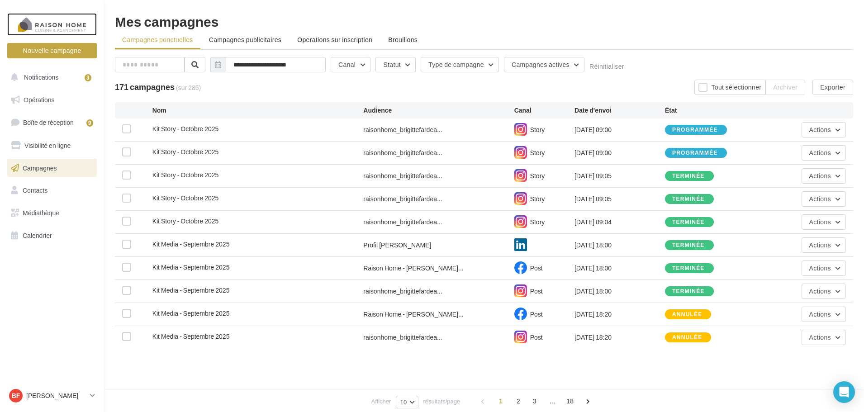
click at [76, 22] on div at bounding box center [52, 24] width 72 height 23
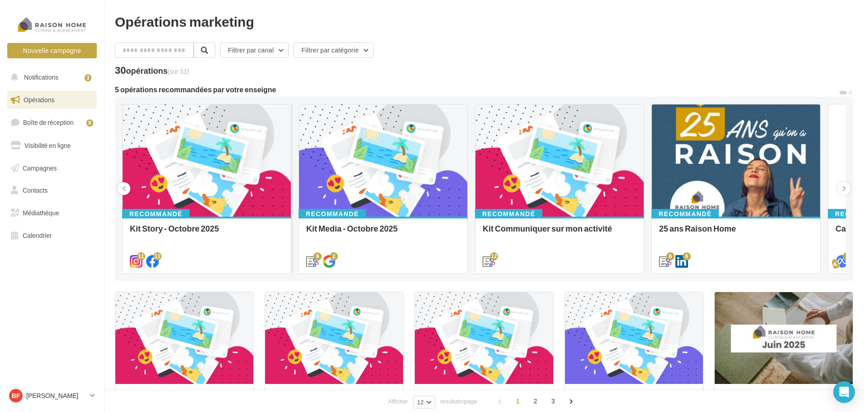
click at [201, 153] on div at bounding box center [207, 161] width 168 height 113
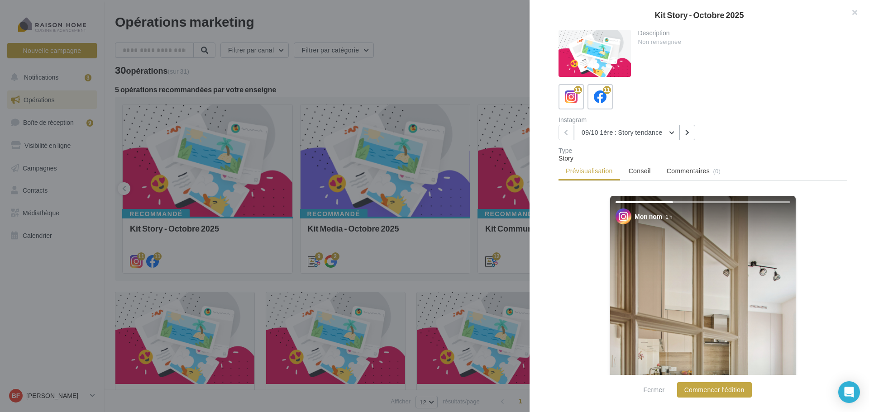
click at [672, 138] on button "09/10 1ère : Story tendance" at bounding box center [627, 132] width 106 height 15
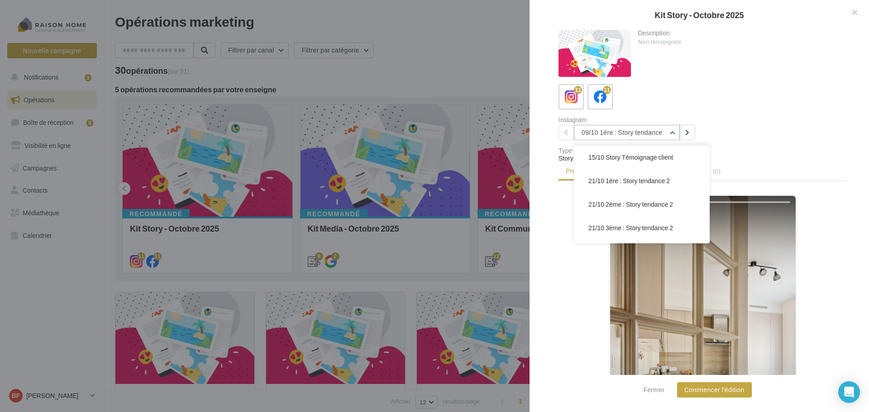
scroll to position [90, 0]
click at [637, 180] on span "21/10 2ème : Story tendance 2" at bounding box center [630, 183] width 85 height 8
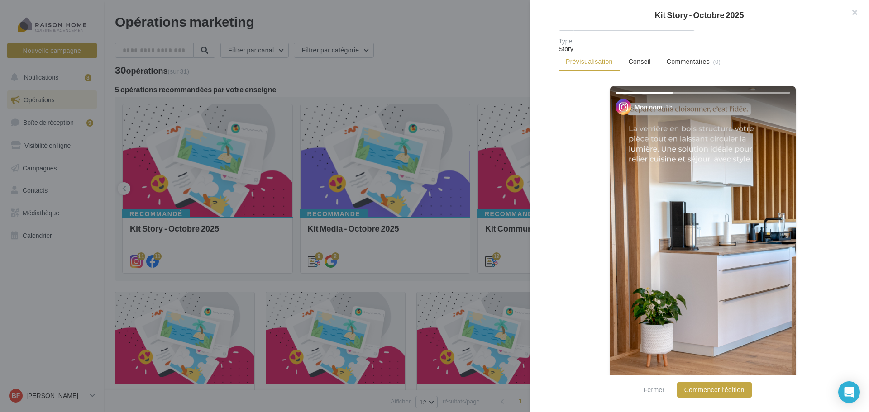
scroll to position [136, 0]
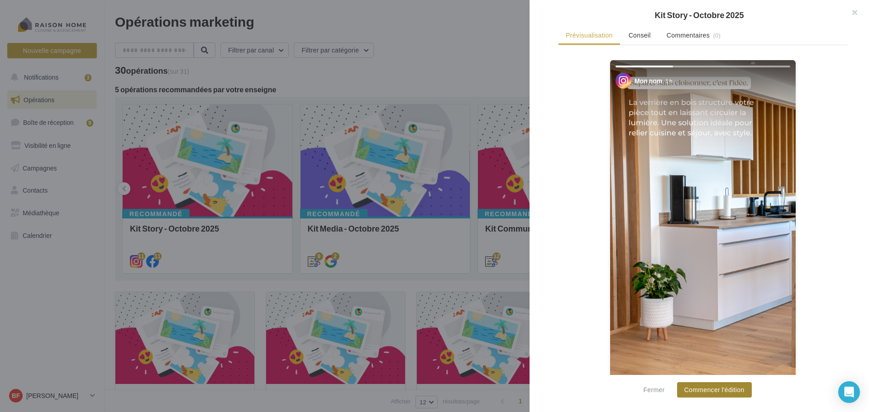
click at [721, 384] on button "Commencer l'édition" at bounding box center [714, 389] width 75 height 15
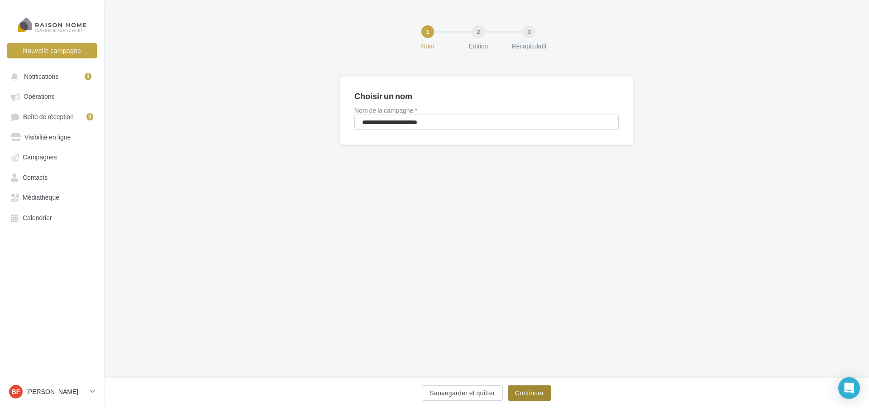
click at [540, 392] on button "Continuer" at bounding box center [529, 392] width 43 height 15
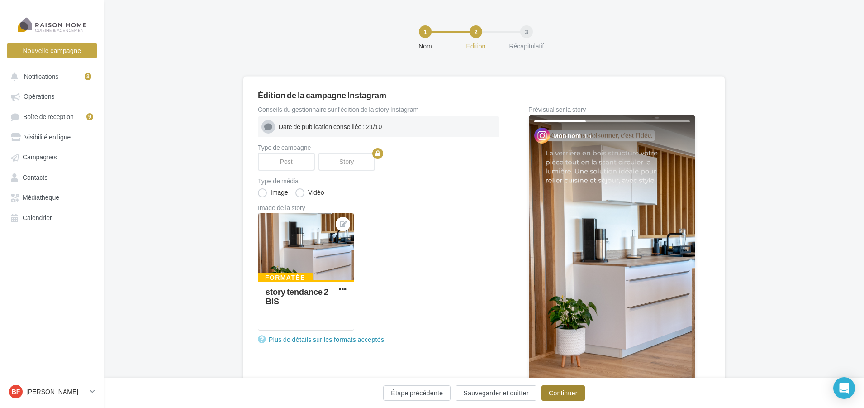
click at [562, 390] on button "Continuer" at bounding box center [563, 392] width 43 height 15
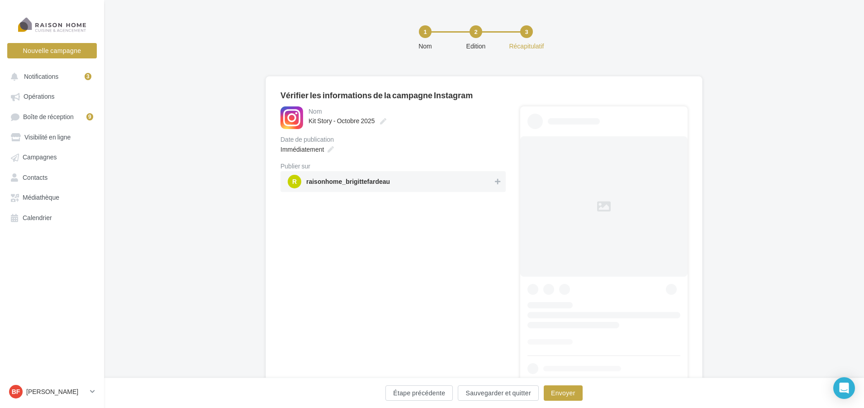
click at [486, 175] on span "r raisonhome_brigittefardeau" at bounding box center [390, 182] width 205 height 14
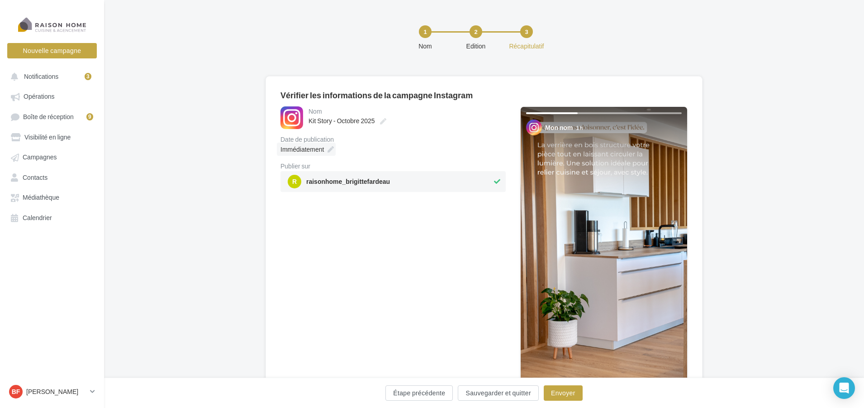
click at [318, 146] on span "Immédiatement" at bounding box center [302, 149] width 43 height 8
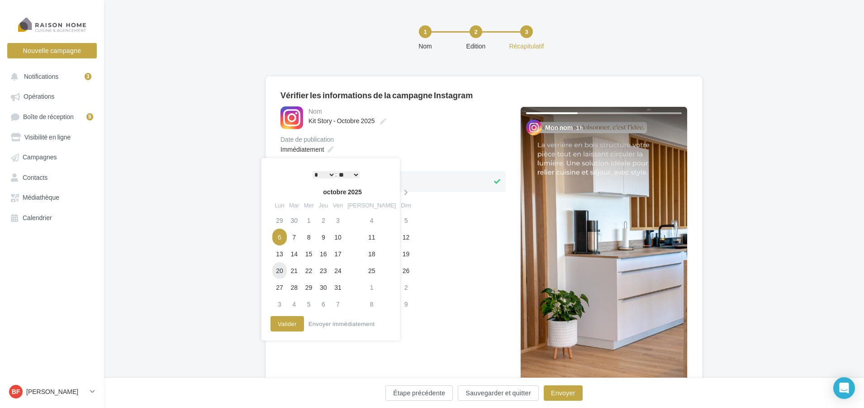
click at [277, 268] on td "20" at bounding box center [279, 270] width 14 height 17
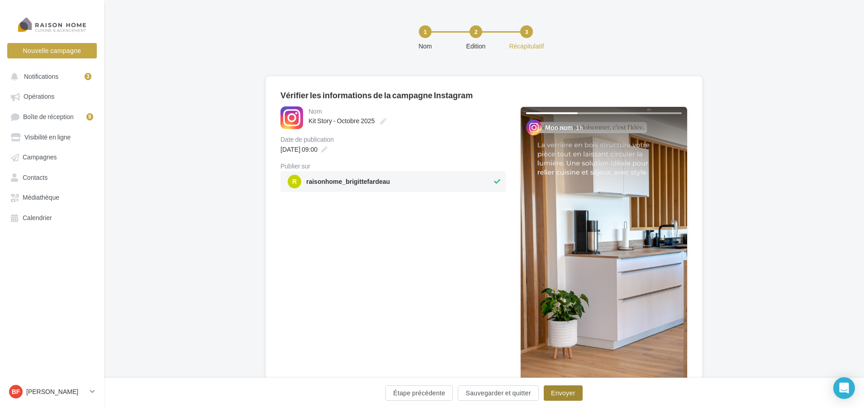
click at [563, 391] on button "Envoyer" at bounding box center [563, 392] width 39 height 15
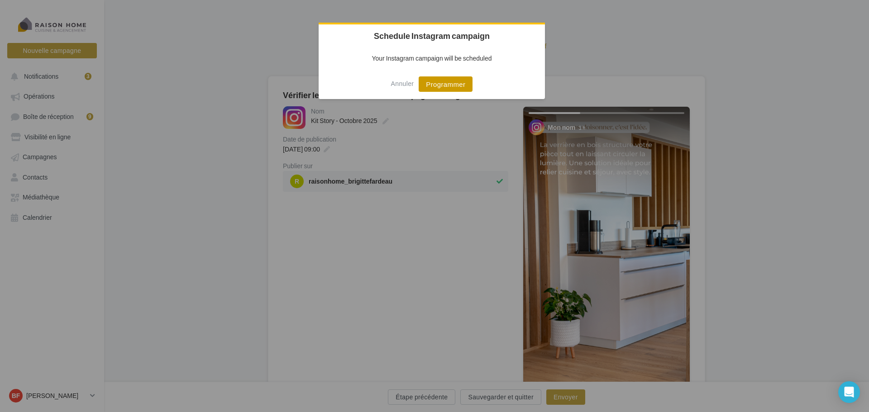
click at [455, 86] on button "Programmer" at bounding box center [446, 83] width 54 height 15
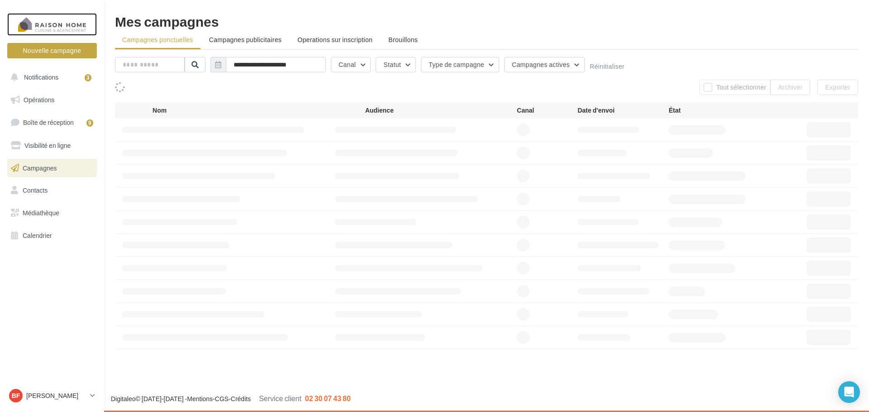
drag, startPoint x: 0, startPoint y: 0, endPoint x: 63, endPoint y: 24, distance: 67.1
click at [63, 24] on div at bounding box center [52, 24] width 72 height 23
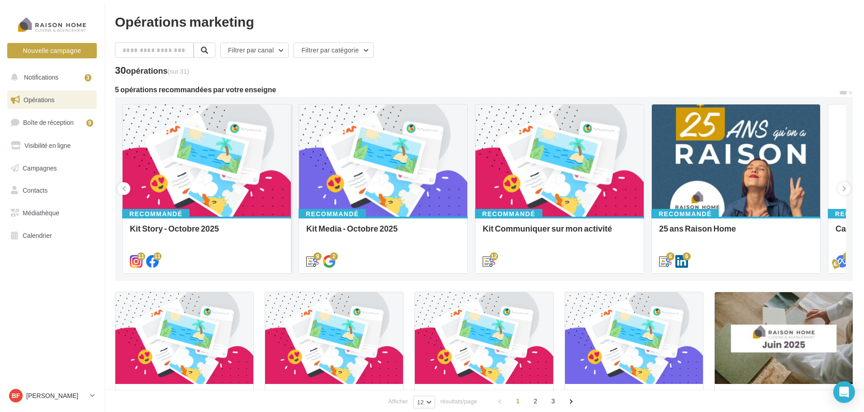
click at [216, 163] on div at bounding box center [207, 161] width 168 height 113
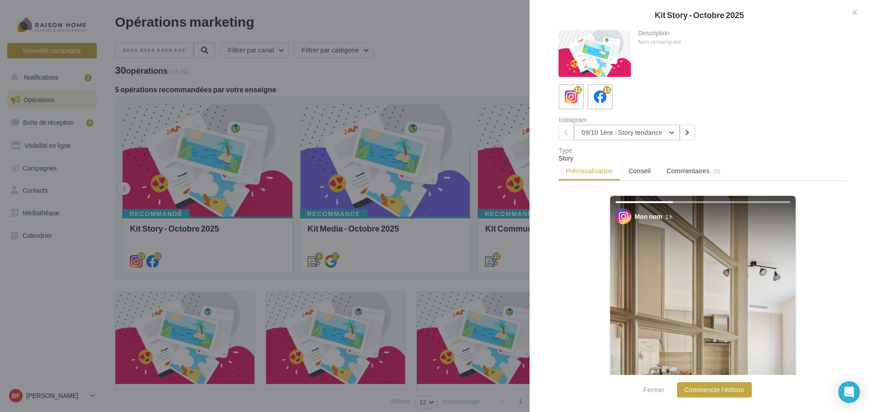
click at [669, 129] on button "09/10 1ère : Story tendance" at bounding box center [627, 132] width 106 height 15
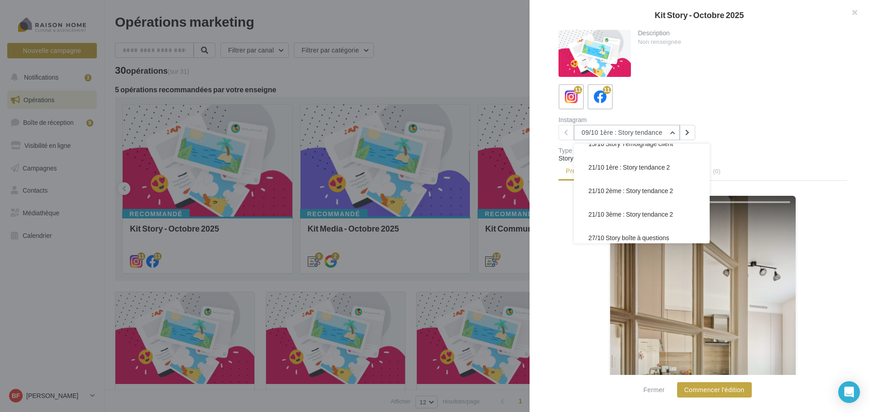
scroll to position [90, 0]
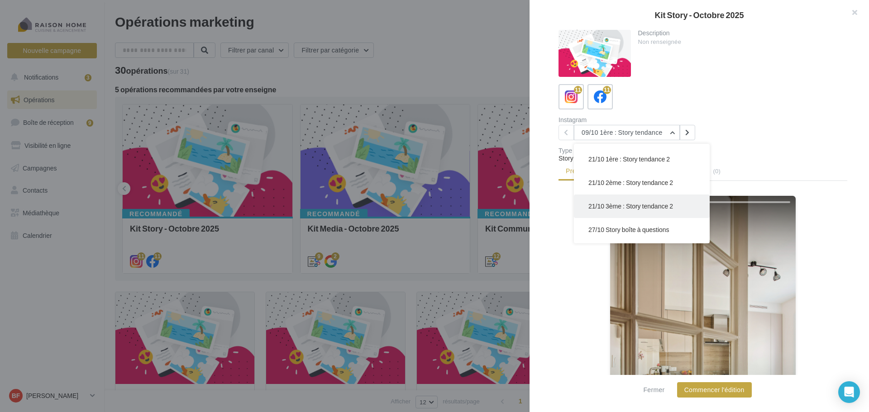
click at [669, 203] on span "21/10 3ème : Story tendance 2" at bounding box center [630, 206] width 85 height 8
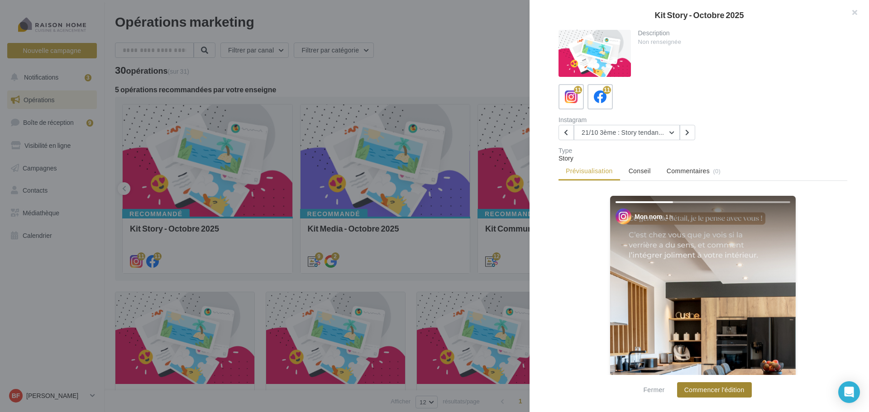
click at [735, 387] on button "Commencer l'édition" at bounding box center [714, 389] width 75 height 15
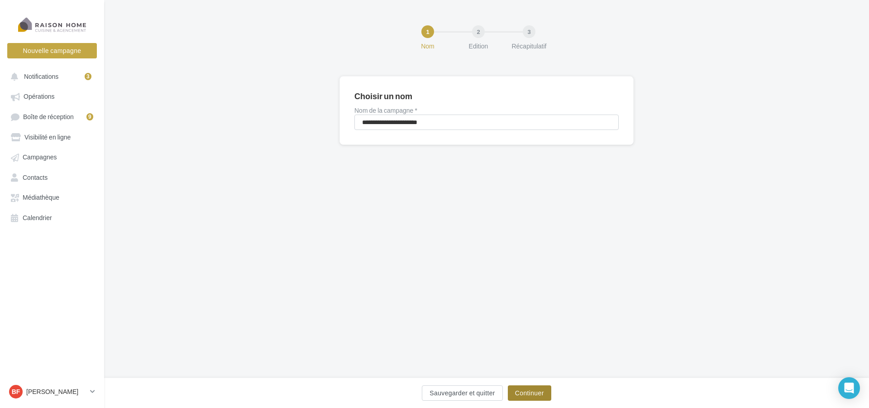
click at [538, 391] on button "Continuer" at bounding box center [529, 392] width 43 height 15
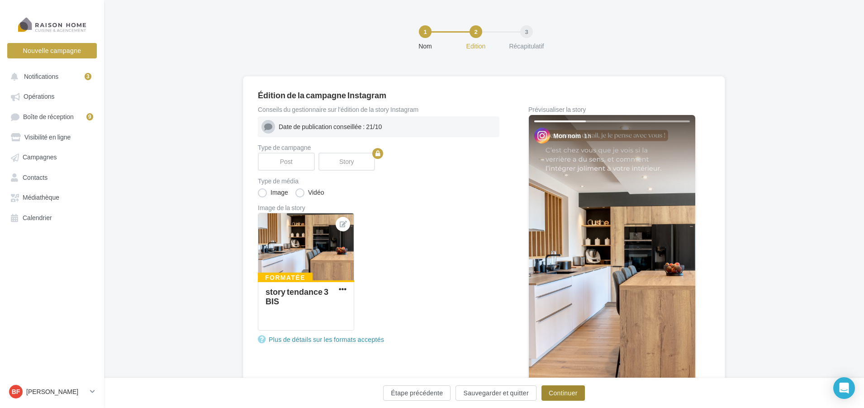
click at [553, 389] on button "Continuer" at bounding box center [563, 392] width 43 height 15
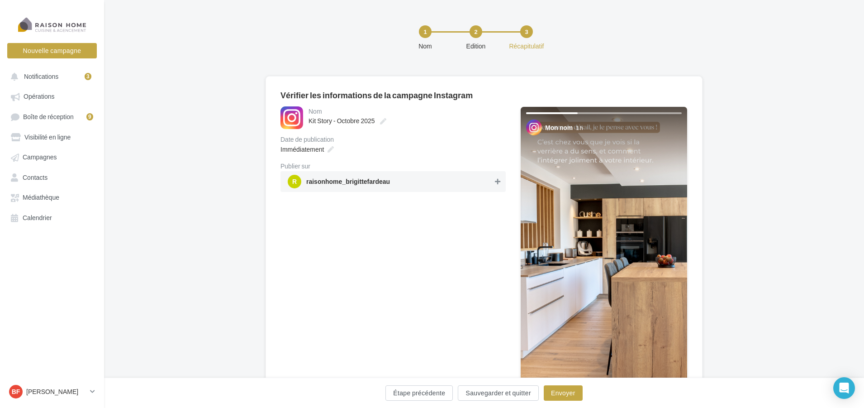
click at [497, 181] on icon at bounding box center [497, 181] width 5 height 6
click at [563, 386] on button "Envoyer" at bounding box center [563, 392] width 39 height 15
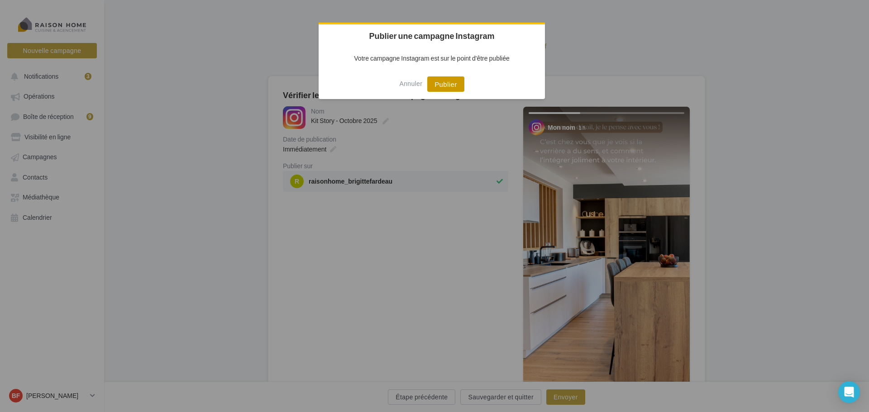
click at [447, 86] on button "Publier" at bounding box center [445, 83] width 37 height 15
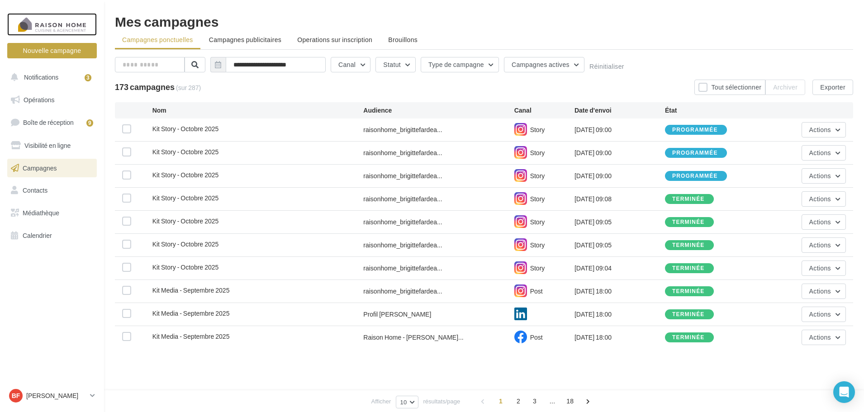
click at [66, 21] on div at bounding box center [52, 24] width 72 height 23
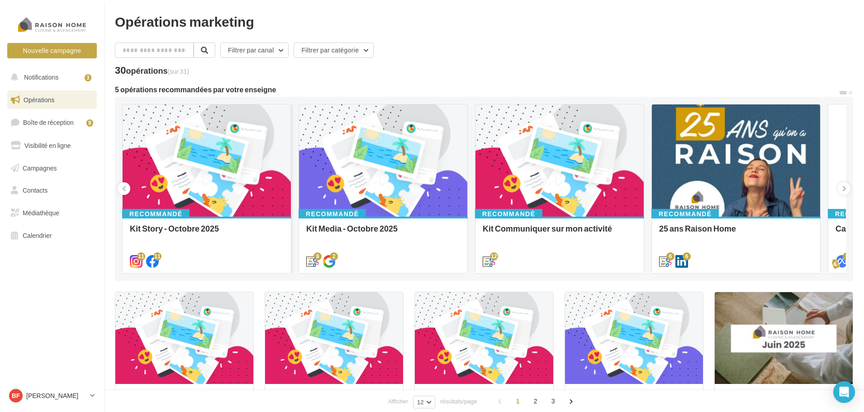
click at [192, 184] on div at bounding box center [207, 161] width 168 height 113
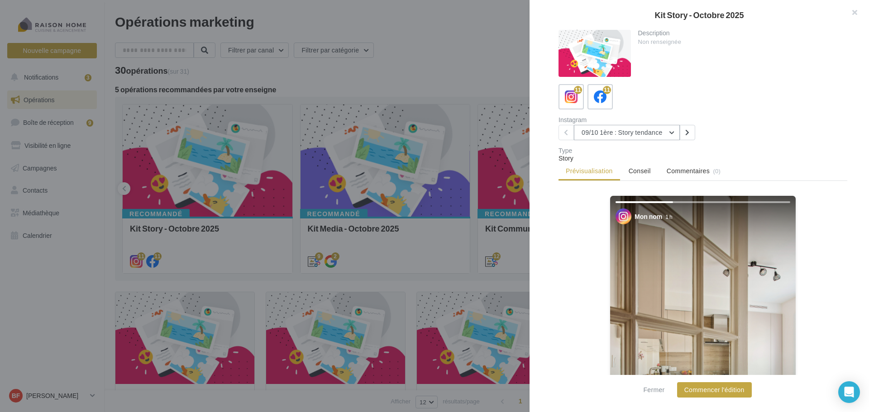
click at [670, 133] on button "09/10 1ère : Story tendance" at bounding box center [627, 132] width 106 height 15
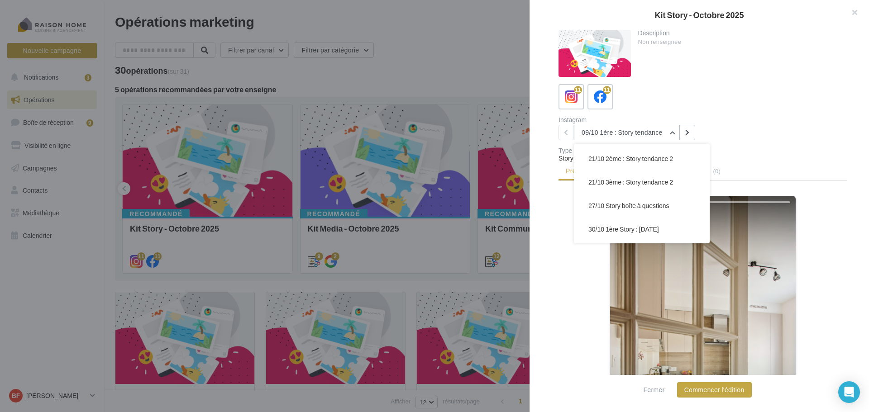
scroll to position [136, 0]
click at [661, 185] on span "27/10 Story boîte à questions" at bounding box center [628, 185] width 81 height 8
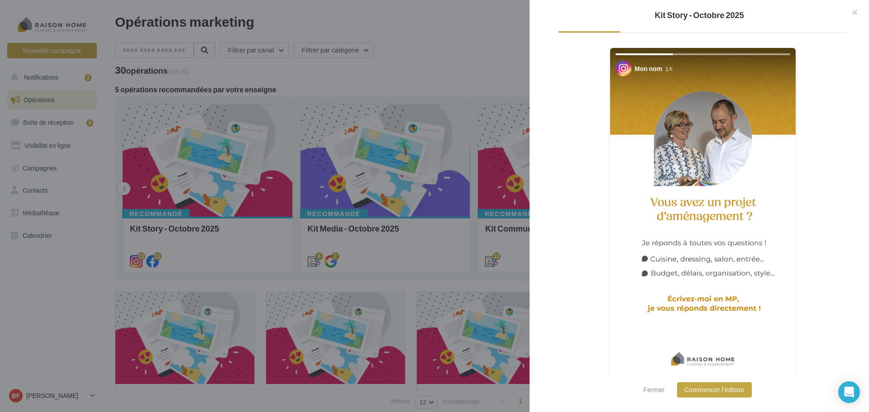
scroll to position [155, 0]
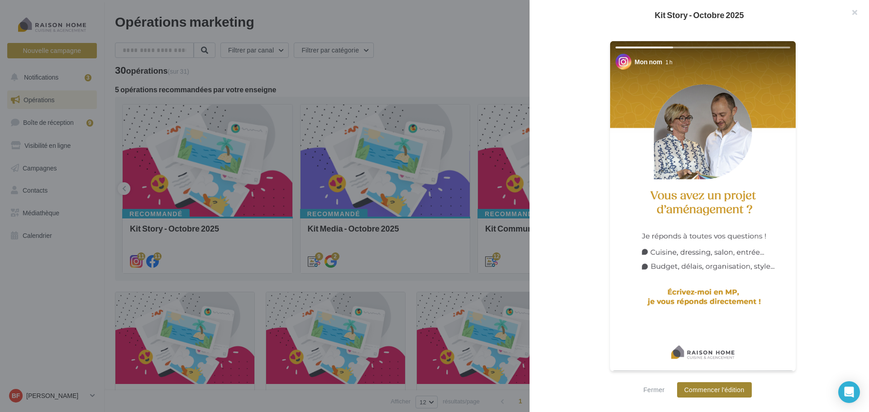
click at [726, 388] on button "Commencer l'édition" at bounding box center [714, 389] width 75 height 15
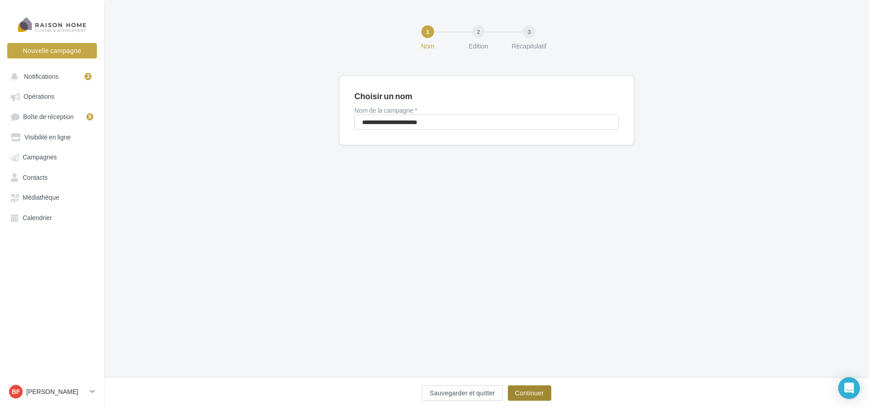
click at [528, 390] on button "Continuer" at bounding box center [529, 392] width 43 height 15
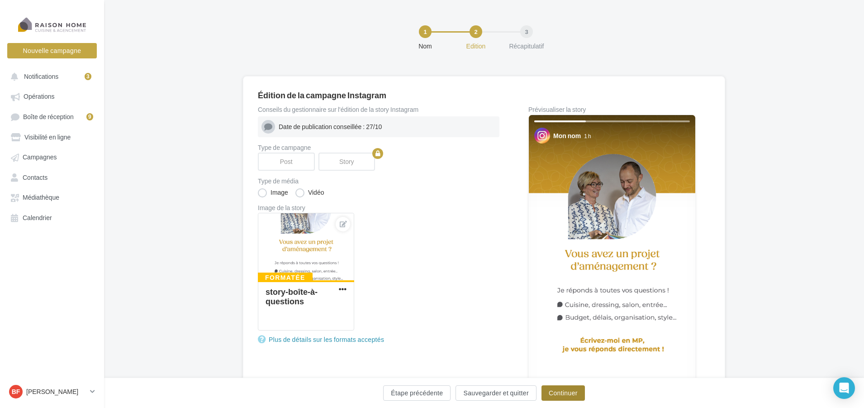
click at [574, 390] on button "Continuer" at bounding box center [563, 392] width 43 height 15
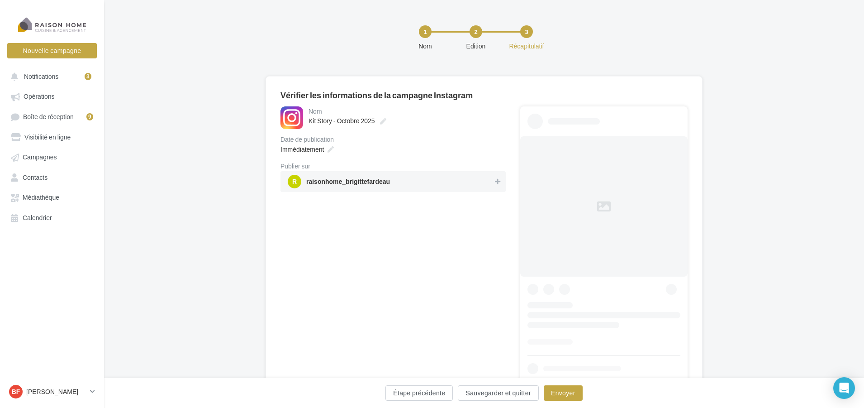
click at [474, 181] on span "r raisonhome_brigittefardeau" at bounding box center [390, 182] width 205 height 14
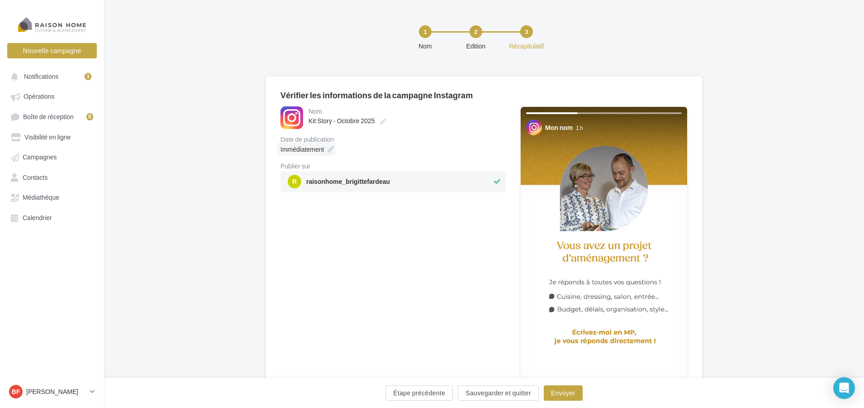
click at [331, 145] on div "Immédiatement" at bounding box center [306, 149] width 59 height 13
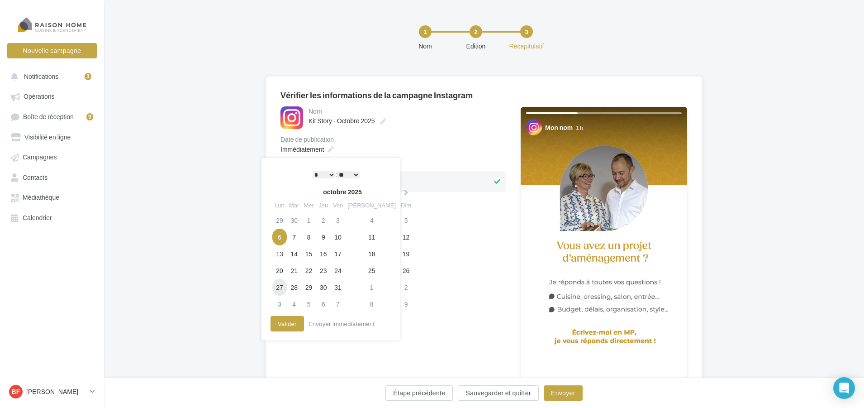
click at [280, 283] on td "27" at bounding box center [279, 287] width 14 height 17
click at [559, 389] on button "Envoyer" at bounding box center [563, 392] width 39 height 15
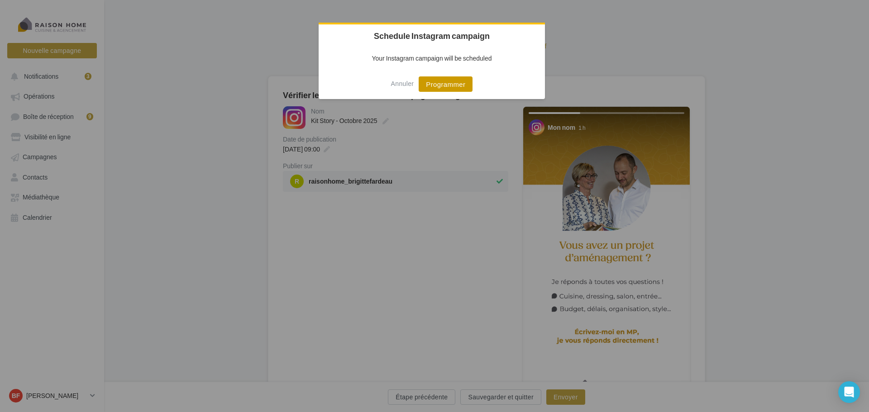
click at [463, 82] on button "Programmer" at bounding box center [446, 83] width 54 height 15
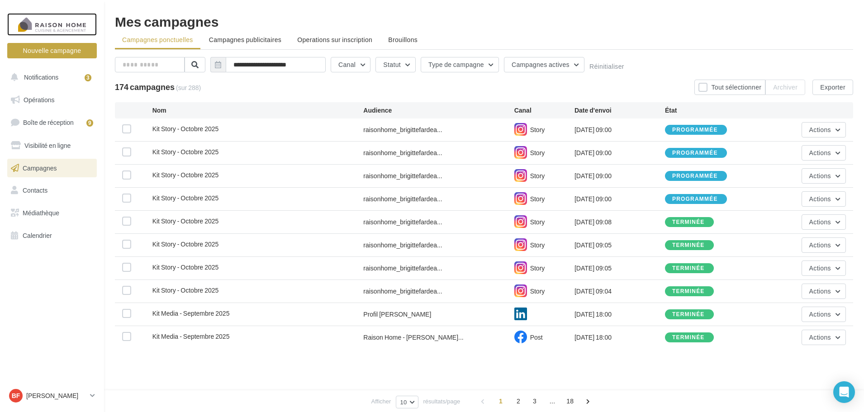
click at [57, 23] on div at bounding box center [52, 24] width 72 height 23
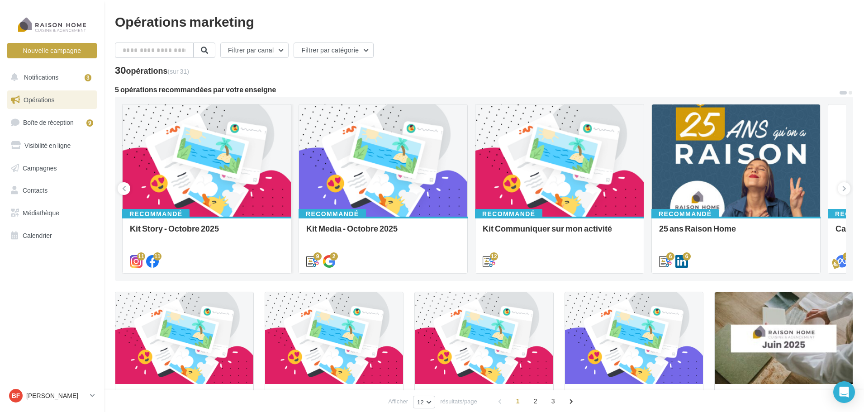
click at [228, 138] on div at bounding box center [207, 161] width 168 height 113
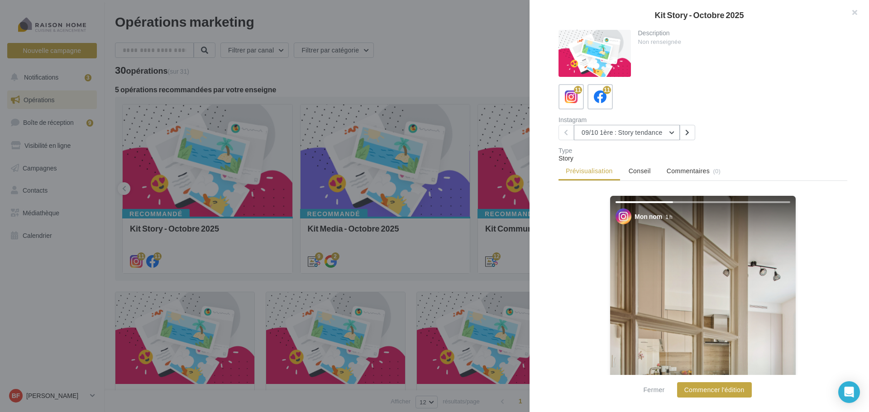
click at [671, 130] on button "09/10 1ère : Story tendance" at bounding box center [627, 132] width 106 height 15
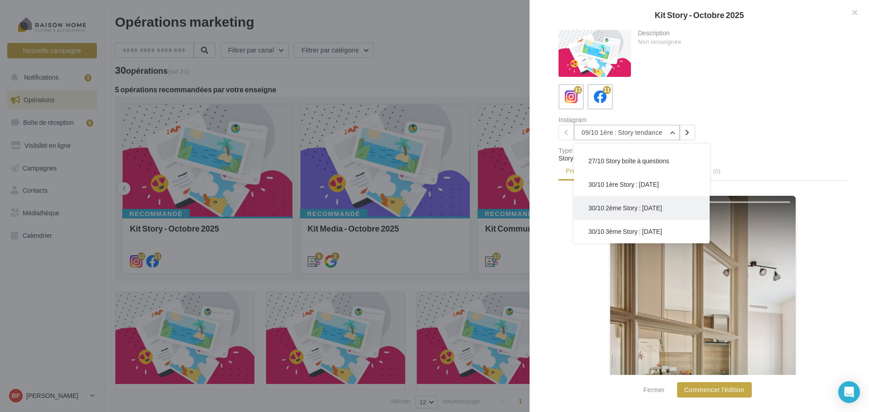
scroll to position [45, 0]
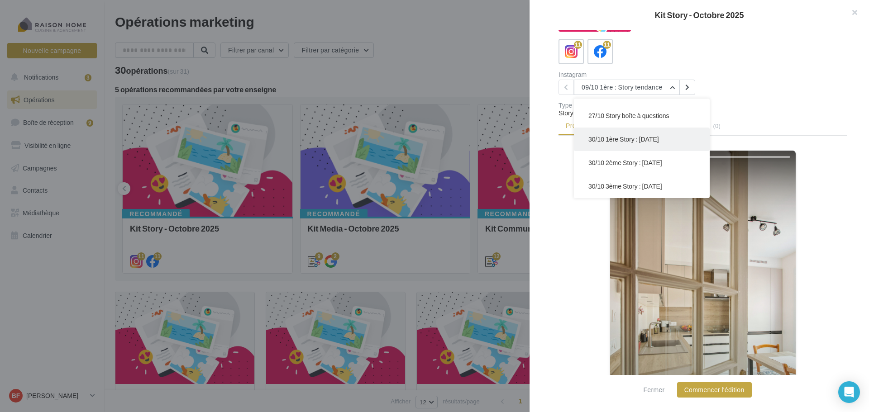
click at [647, 136] on span "30/10 1ère Story : [DATE]" at bounding box center [623, 139] width 71 height 8
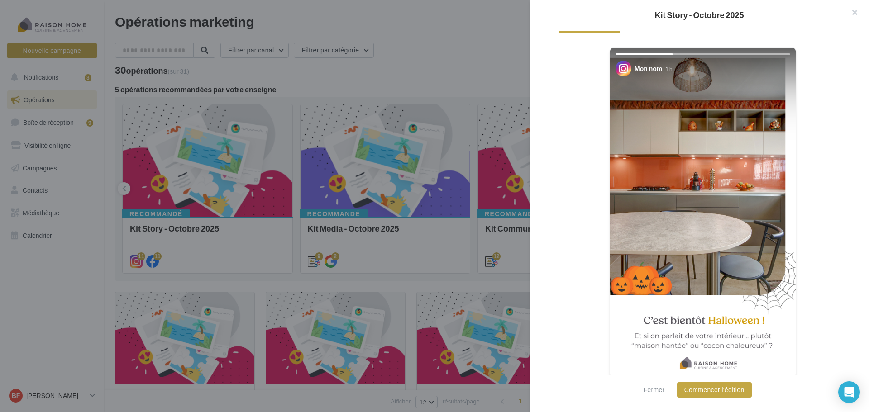
scroll to position [155, 0]
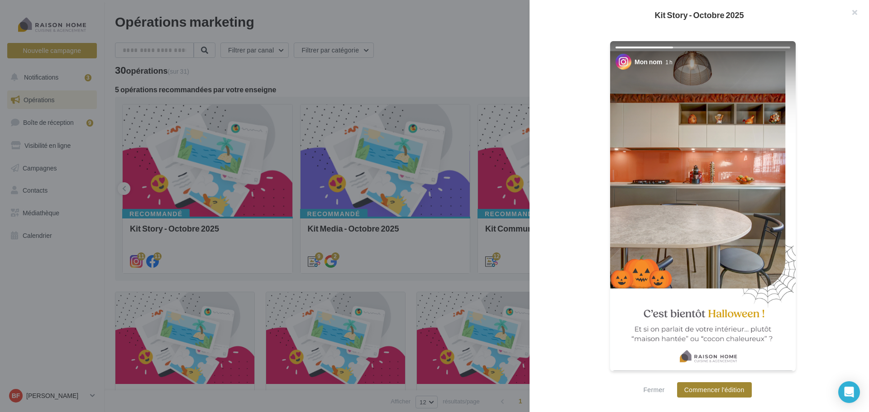
click at [703, 386] on button "Commencer l'édition" at bounding box center [714, 389] width 75 height 15
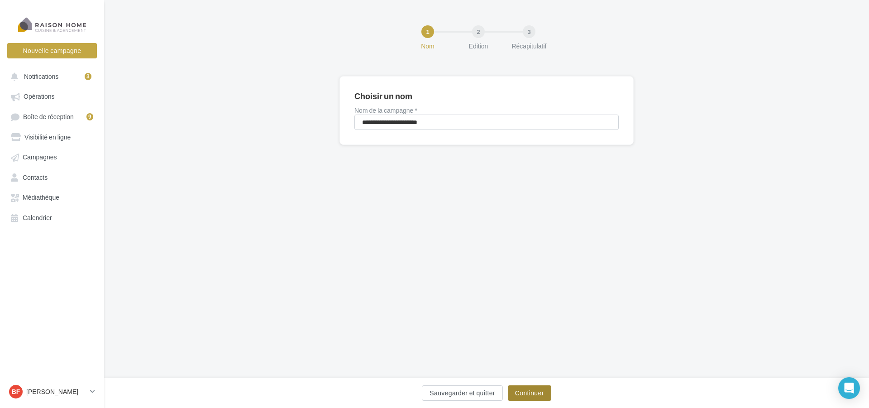
click at [525, 389] on button "Continuer" at bounding box center [529, 392] width 43 height 15
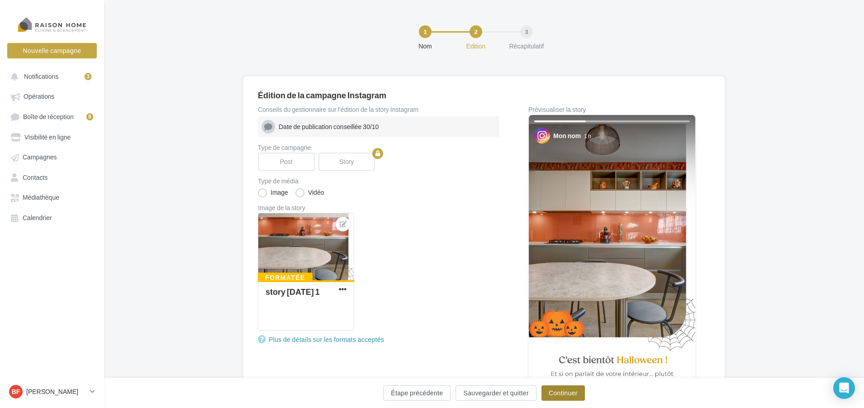
click at [576, 394] on button "Continuer" at bounding box center [563, 392] width 43 height 15
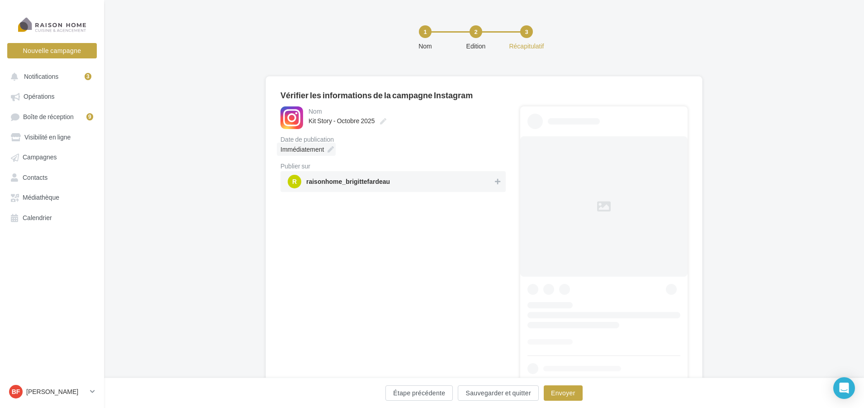
click at [332, 148] on icon at bounding box center [331, 149] width 6 height 6
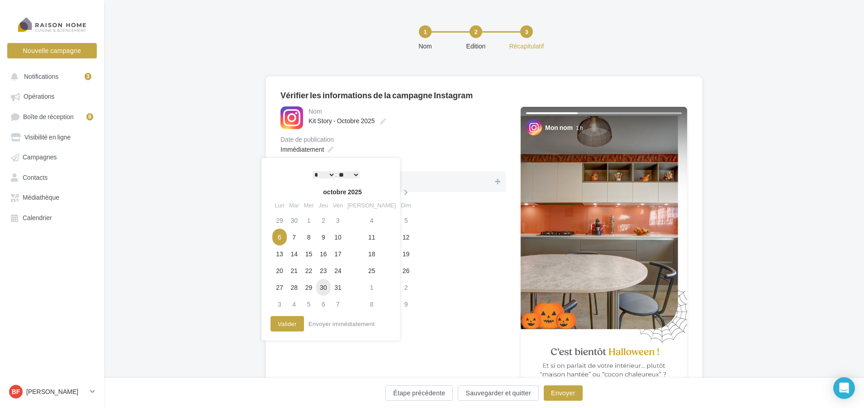
click at [329, 289] on td "30" at bounding box center [323, 287] width 14 height 17
click at [299, 321] on button "Valider" at bounding box center [287, 323] width 33 height 15
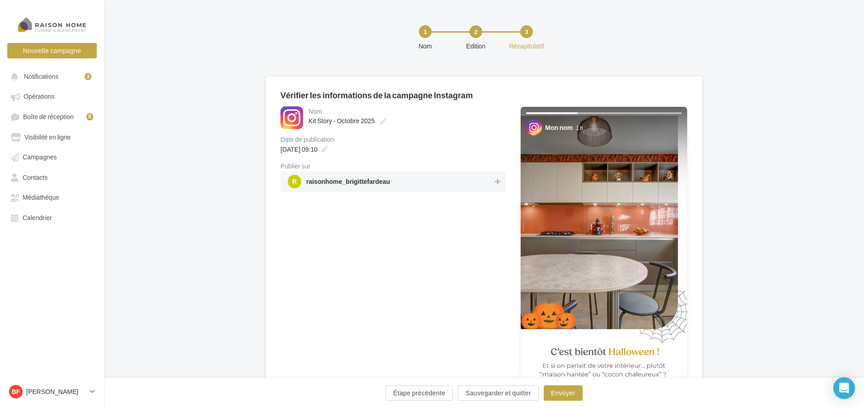
click at [479, 183] on span "r raisonhome_brigittefardeau" at bounding box center [390, 182] width 205 height 14
click at [565, 393] on button "Envoyer" at bounding box center [563, 392] width 39 height 15
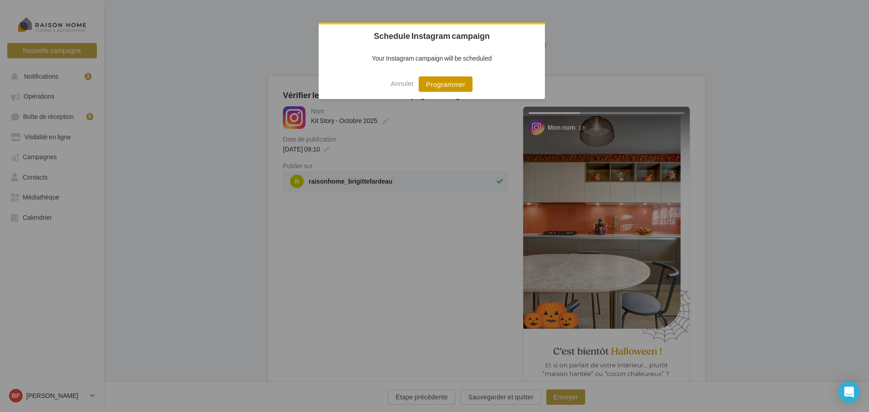
click at [466, 85] on button "Programmer" at bounding box center [446, 83] width 54 height 15
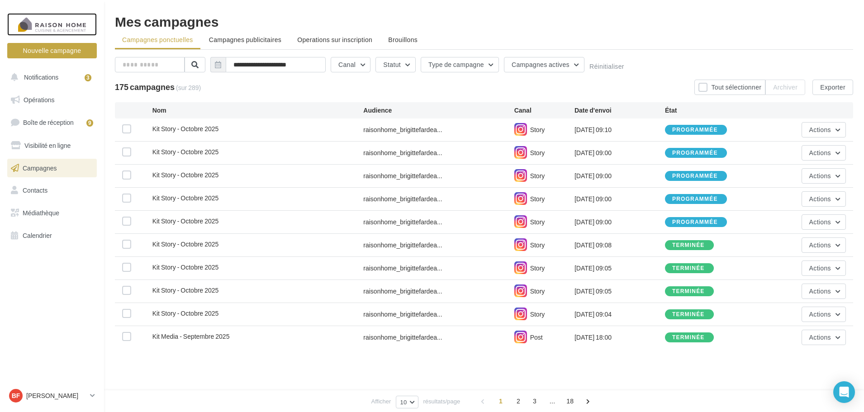
click at [68, 22] on div at bounding box center [52, 24] width 72 height 23
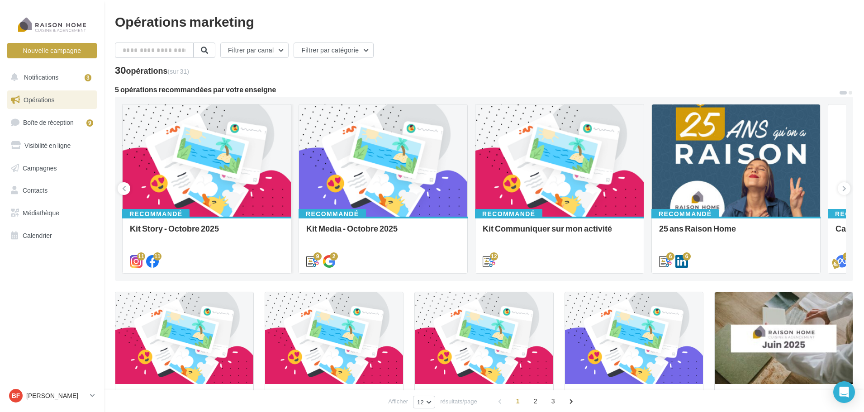
click at [223, 186] on div at bounding box center [207, 161] width 168 height 113
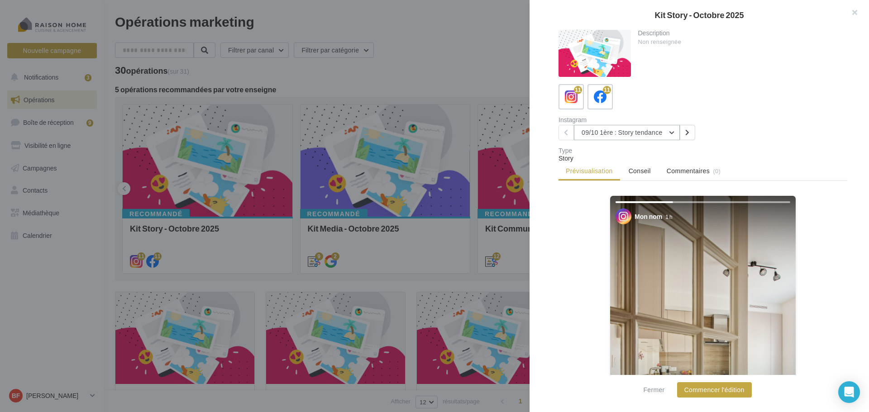
click at [672, 135] on button "09/10 1ère : Story tendance" at bounding box center [627, 132] width 106 height 15
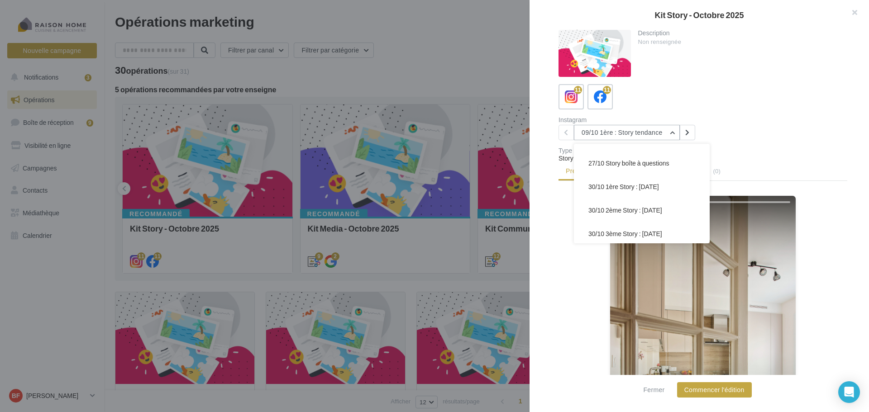
scroll to position [159, 0]
click at [645, 207] on span "30/10 2ème Story : [DATE]" at bounding box center [625, 208] width 74 height 8
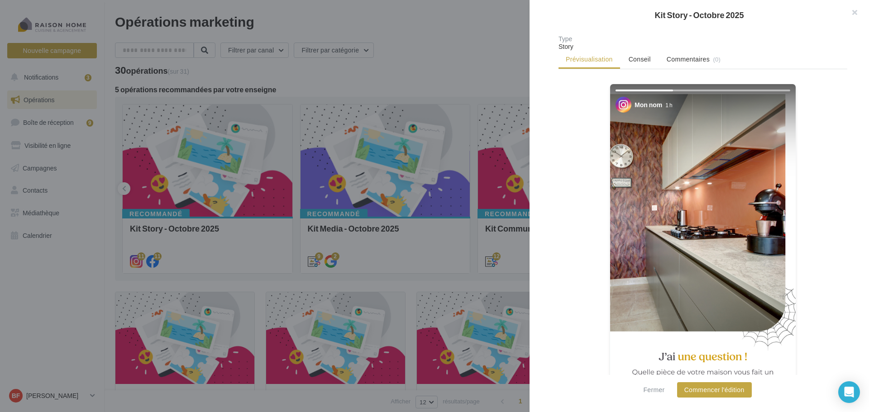
scroll to position [136, 0]
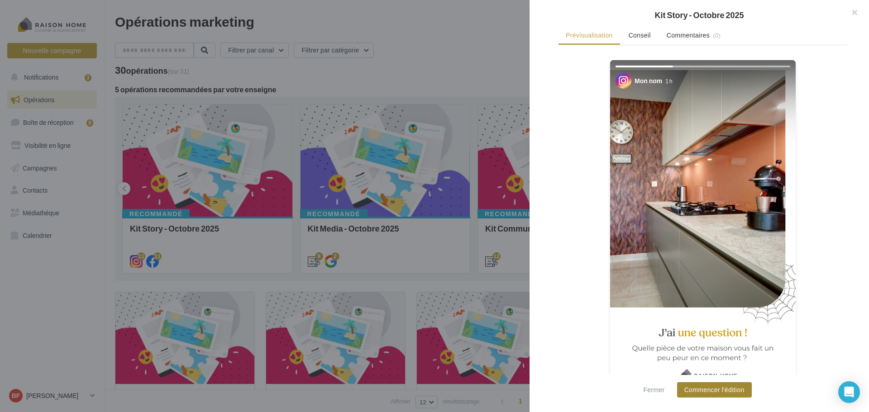
click at [721, 386] on button "Commencer l'édition" at bounding box center [714, 389] width 75 height 15
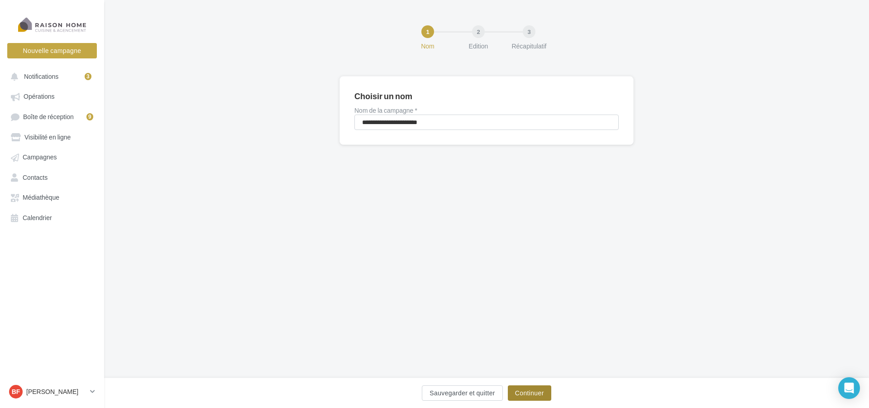
click at [534, 392] on button "Continuer" at bounding box center [529, 392] width 43 height 15
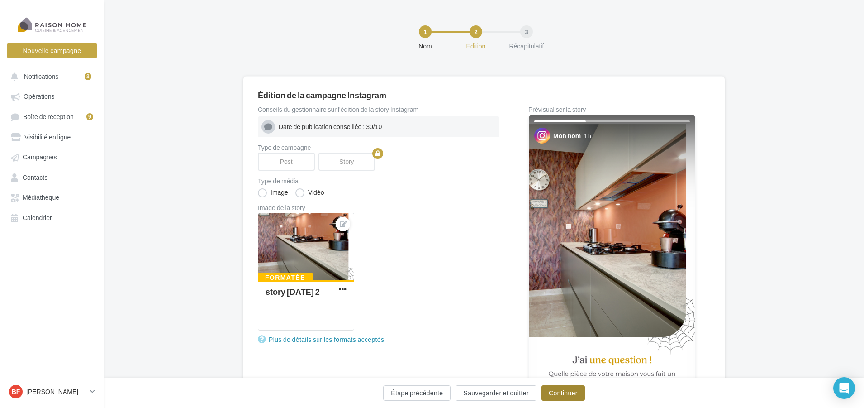
click at [570, 387] on button "Continuer" at bounding box center [563, 392] width 43 height 15
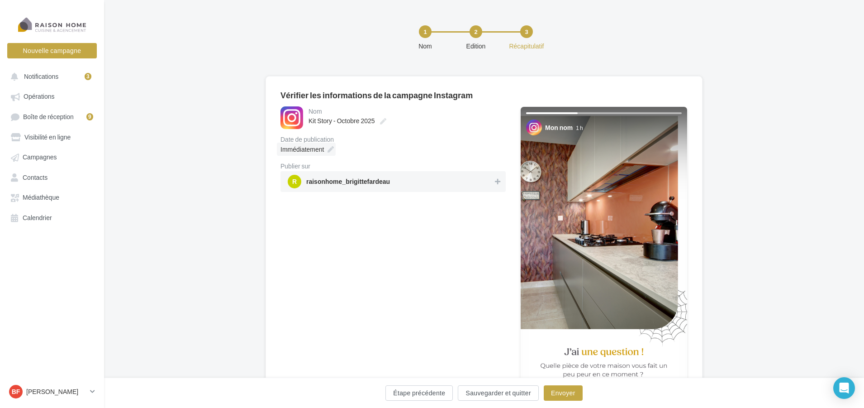
click at [313, 149] on span "Immédiatement" at bounding box center [302, 149] width 43 height 8
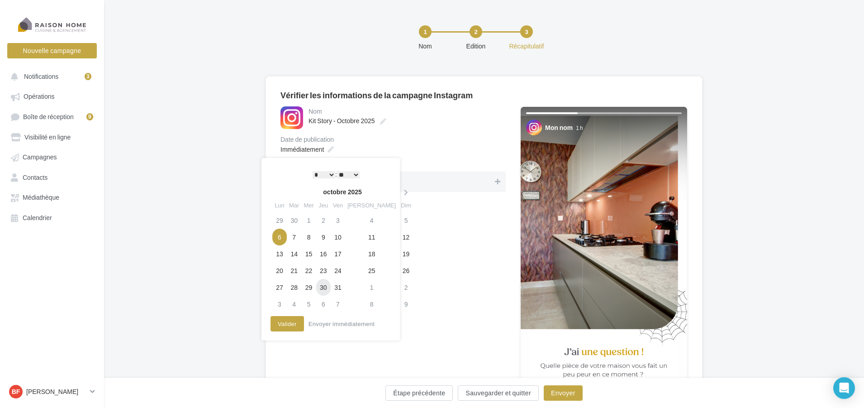
click at [326, 284] on td "30" at bounding box center [323, 287] width 14 height 17
click at [290, 321] on button "Valider" at bounding box center [287, 323] width 33 height 15
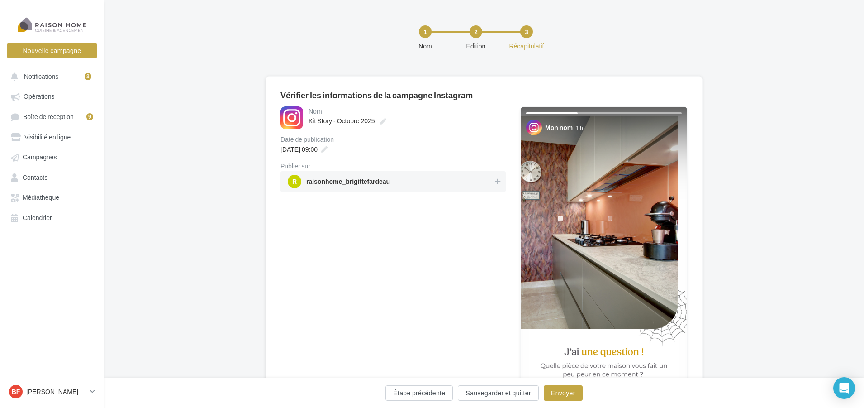
click at [437, 177] on span "r raisonhome_brigittefardeau" at bounding box center [390, 182] width 205 height 14
click at [564, 391] on button "Envoyer" at bounding box center [563, 392] width 39 height 15
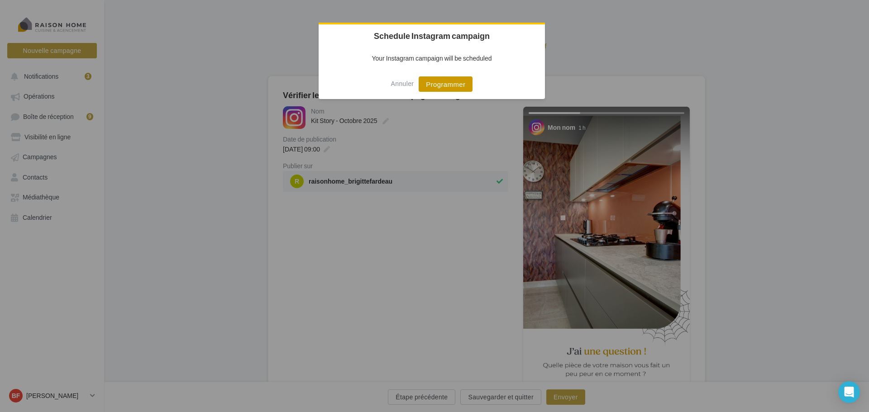
click at [447, 88] on button "Programmer" at bounding box center [446, 83] width 54 height 15
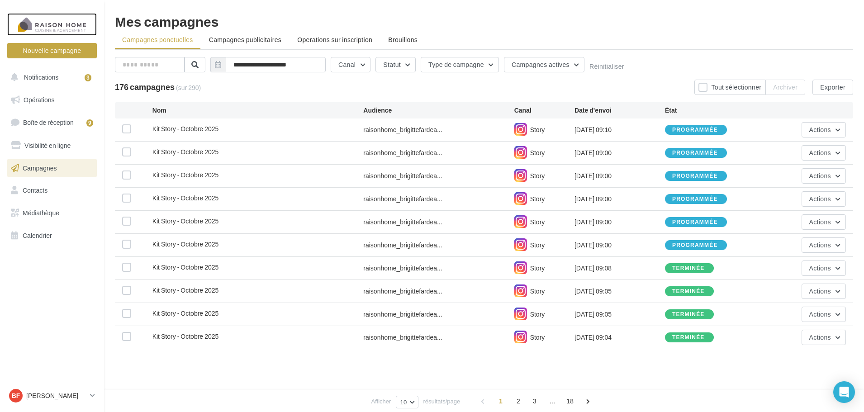
drag, startPoint x: 0, startPoint y: 0, endPoint x: 74, endPoint y: 25, distance: 77.8
click at [74, 25] on div at bounding box center [52, 24] width 72 height 23
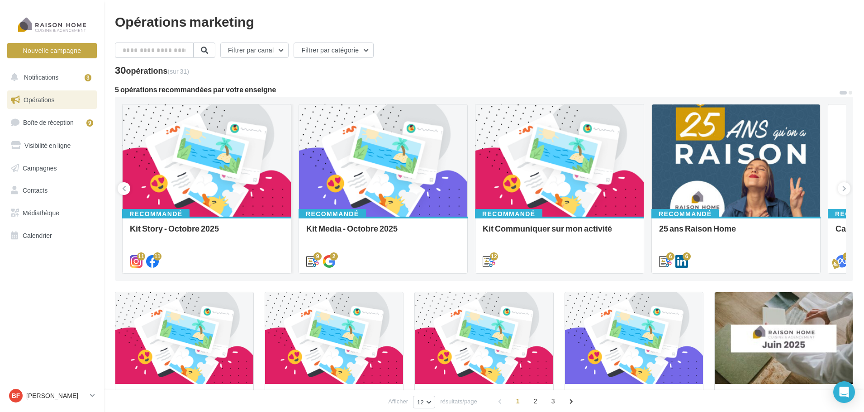
click at [186, 155] on div at bounding box center [207, 161] width 168 height 113
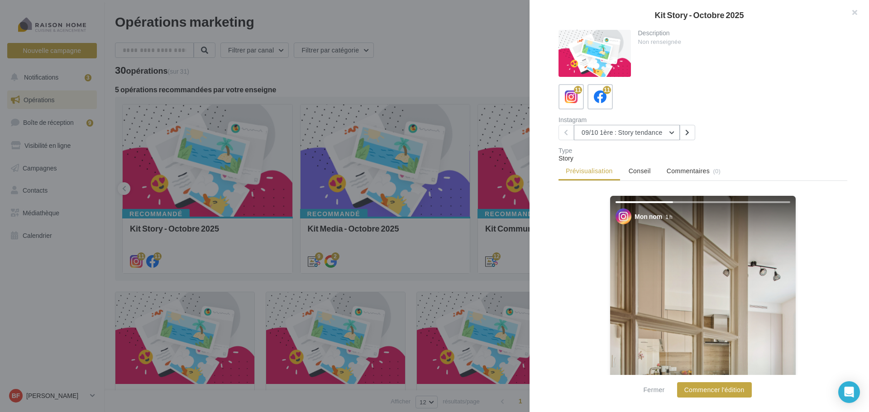
click at [673, 129] on button "09/10 1ère : Story tendance" at bounding box center [627, 132] width 106 height 15
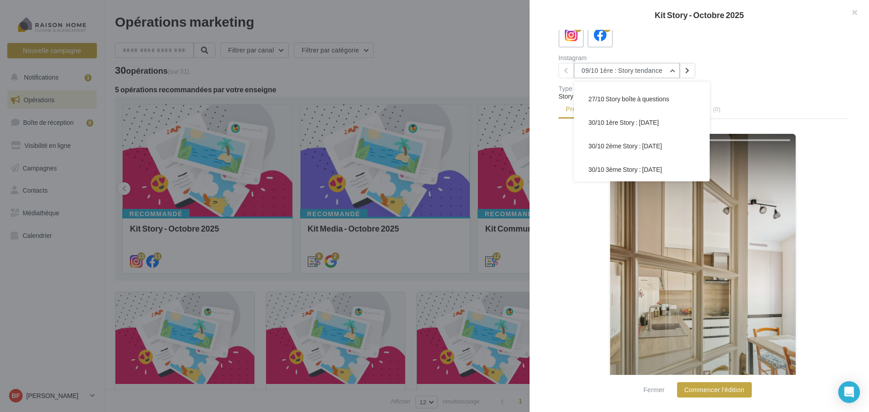
scroll to position [90, 0]
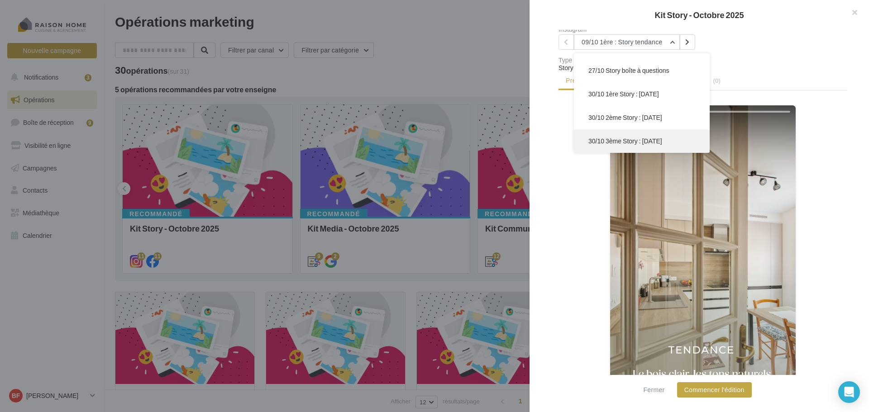
click at [624, 138] on span "30/10 3ème Story : Halloween" at bounding box center [625, 141] width 74 height 8
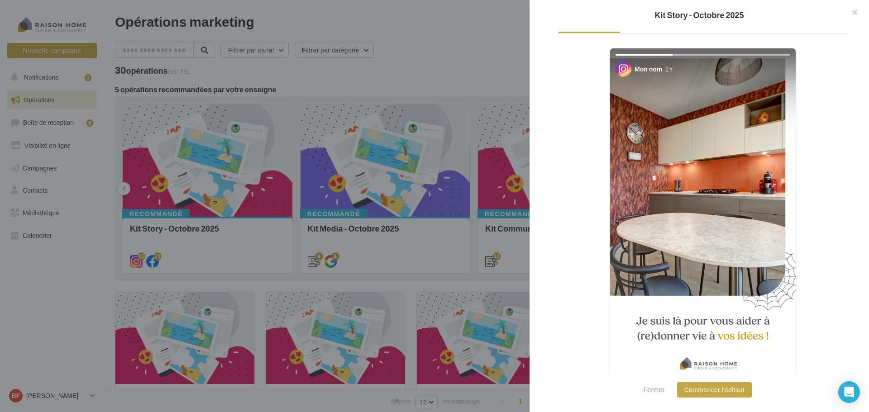
scroll to position [155, 0]
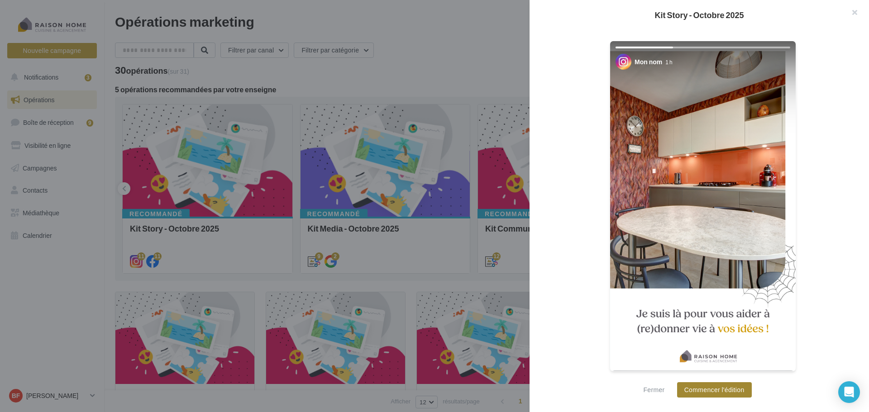
click at [719, 387] on button "Commencer l'édition" at bounding box center [714, 389] width 75 height 15
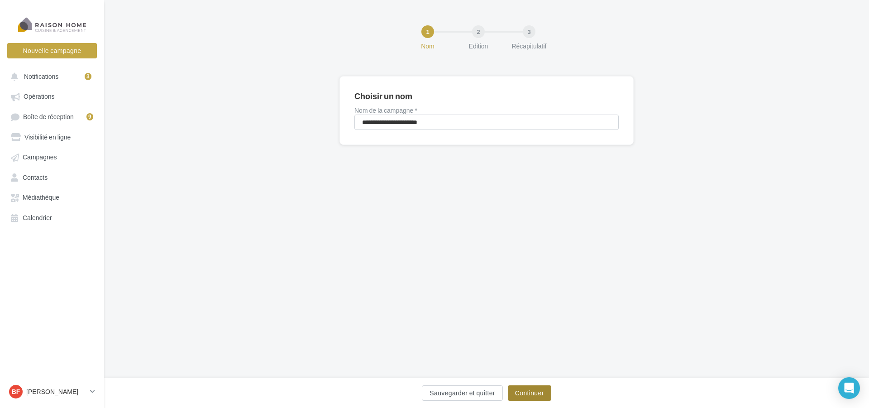
click at [545, 392] on button "Continuer" at bounding box center [529, 392] width 43 height 15
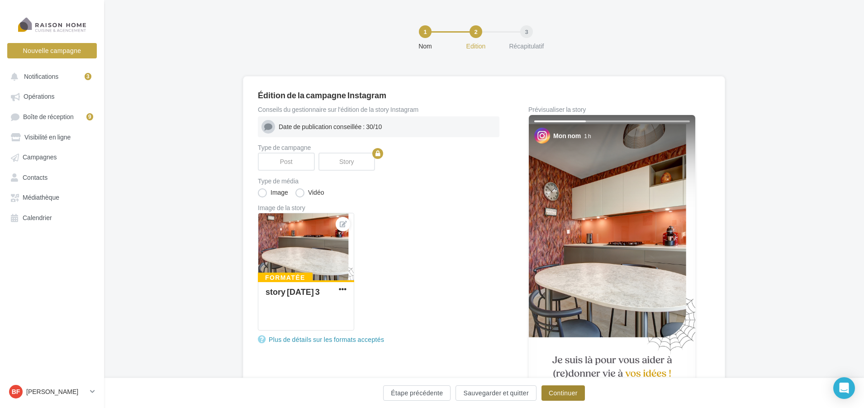
click at [566, 390] on button "Continuer" at bounding box center [563, 392] width 43 height 15
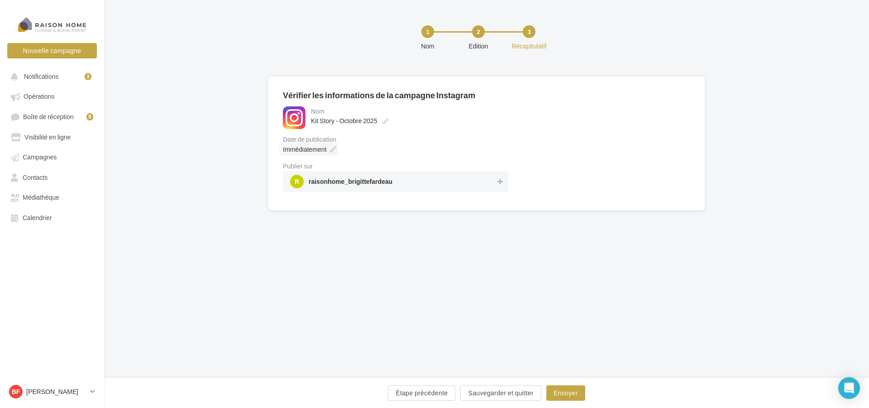
click at [314, 149] on span "Immédiatement" at bounding box center [304, 149] width 43 height 8
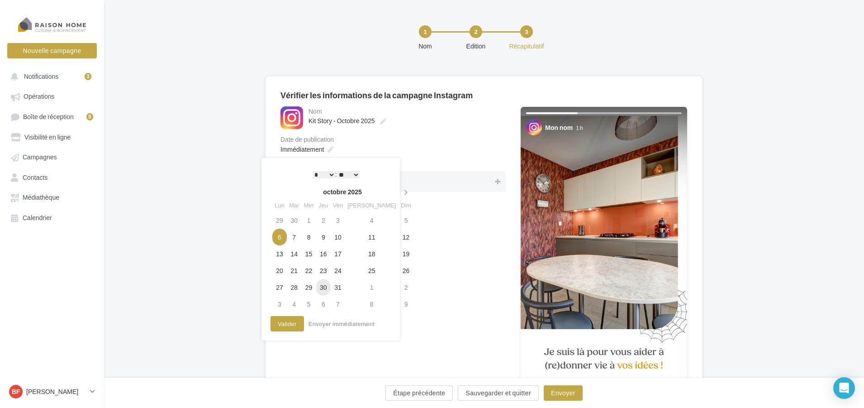
click at [326, 281] on td "30" at bounding box center [323, 287] width 14 height 17
click at [293, 321] on button "Valider" at bounding box center [287, 323] width 33 height 15
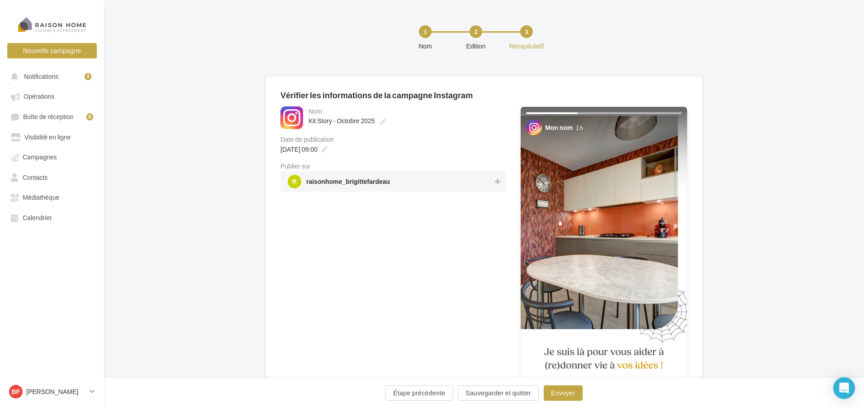
click at [464, 179] on span "r raisonhome_brigittefardeau" at bounding box center [390, 182] width 205 height 14
click at [565, 393] on button "Envoyer" at bounding box center [563, 392] width 39 height 15
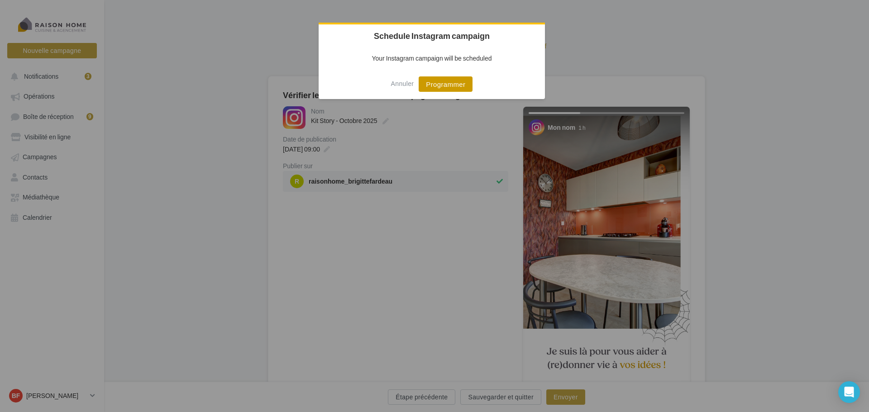
click at [446, 82] on button "Programmer" at bounding box center [446, 83] width 54 height 15
